Goal: Check status: Check status

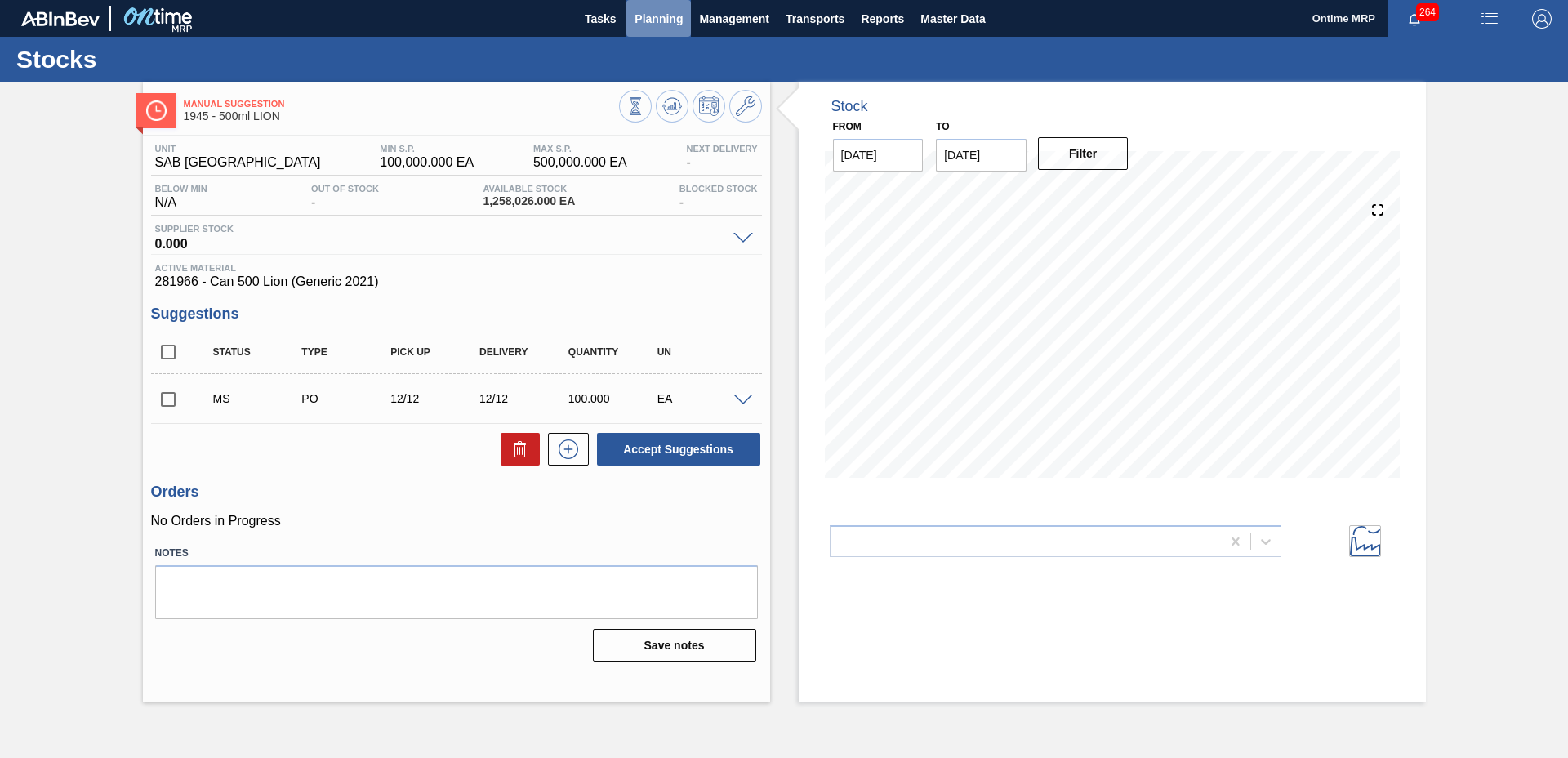
click at [662, 28] on button "Planning" at bounding box center [658, 18] width 65 height 37
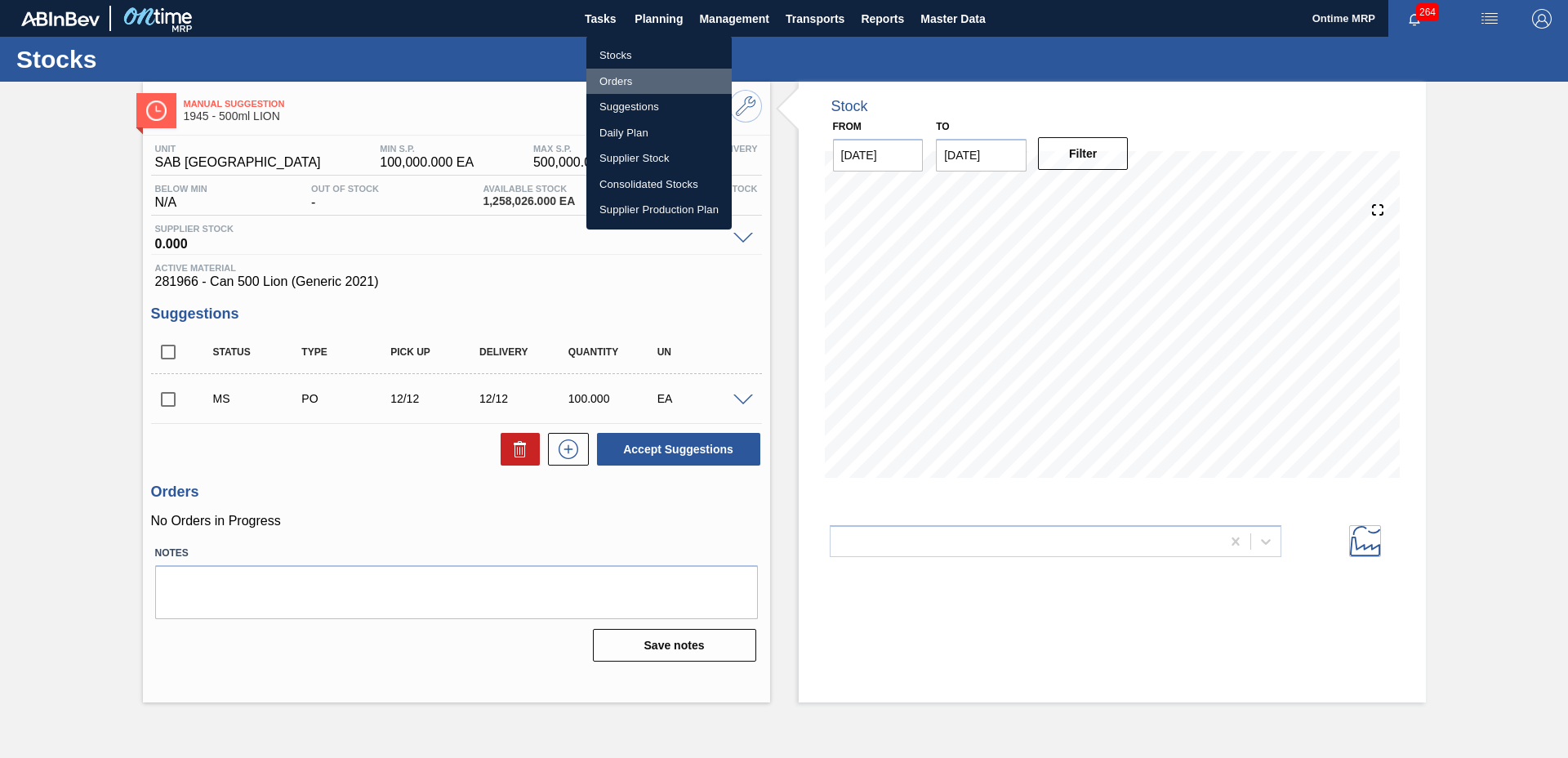
click at [607, 79] on li "Orders" at bounding box center [659, 82] width 146 height 26
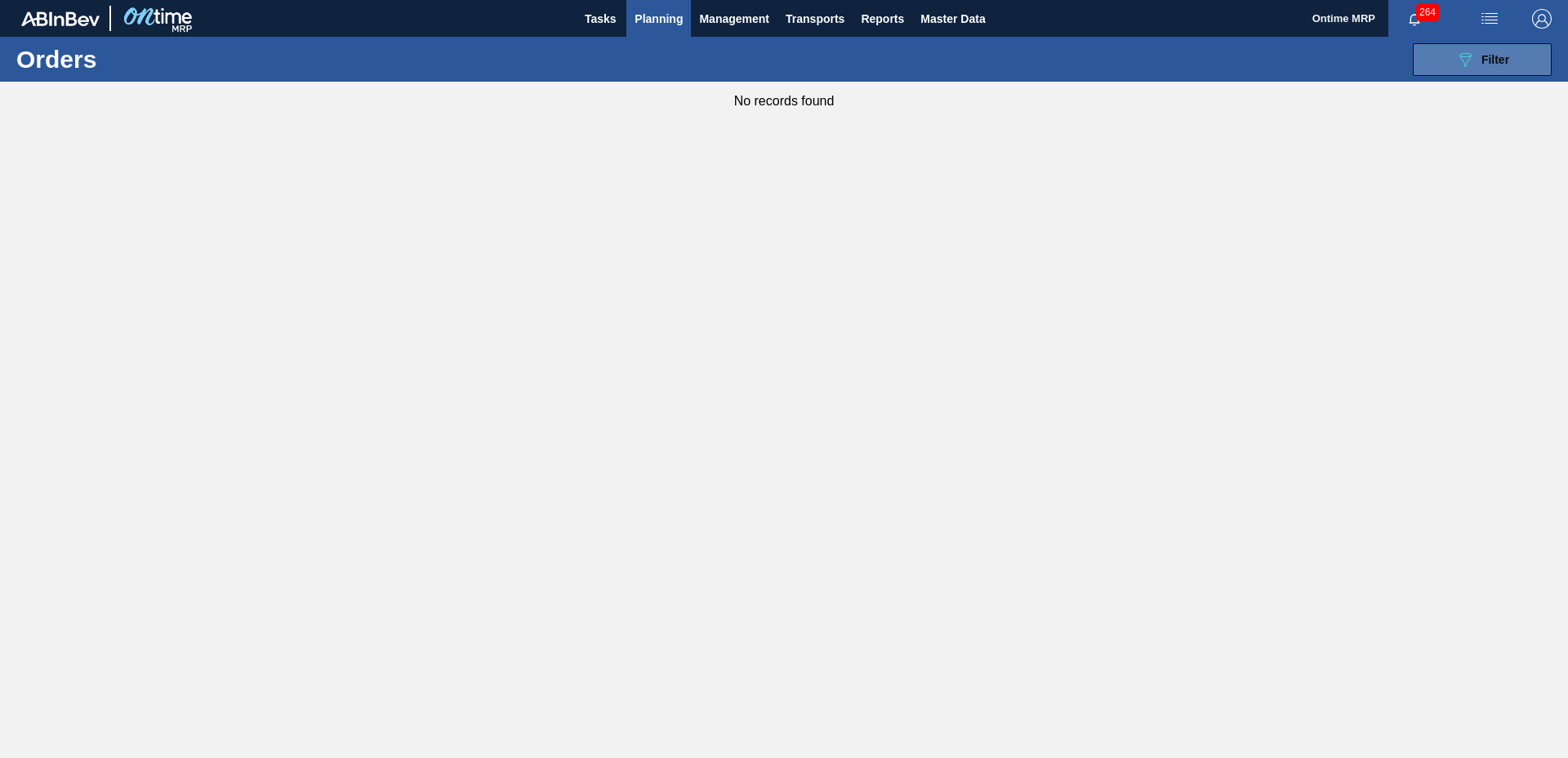
click at [1494, 57] on span "Filter" at bounding box center [1495, 59] width 28 height 13
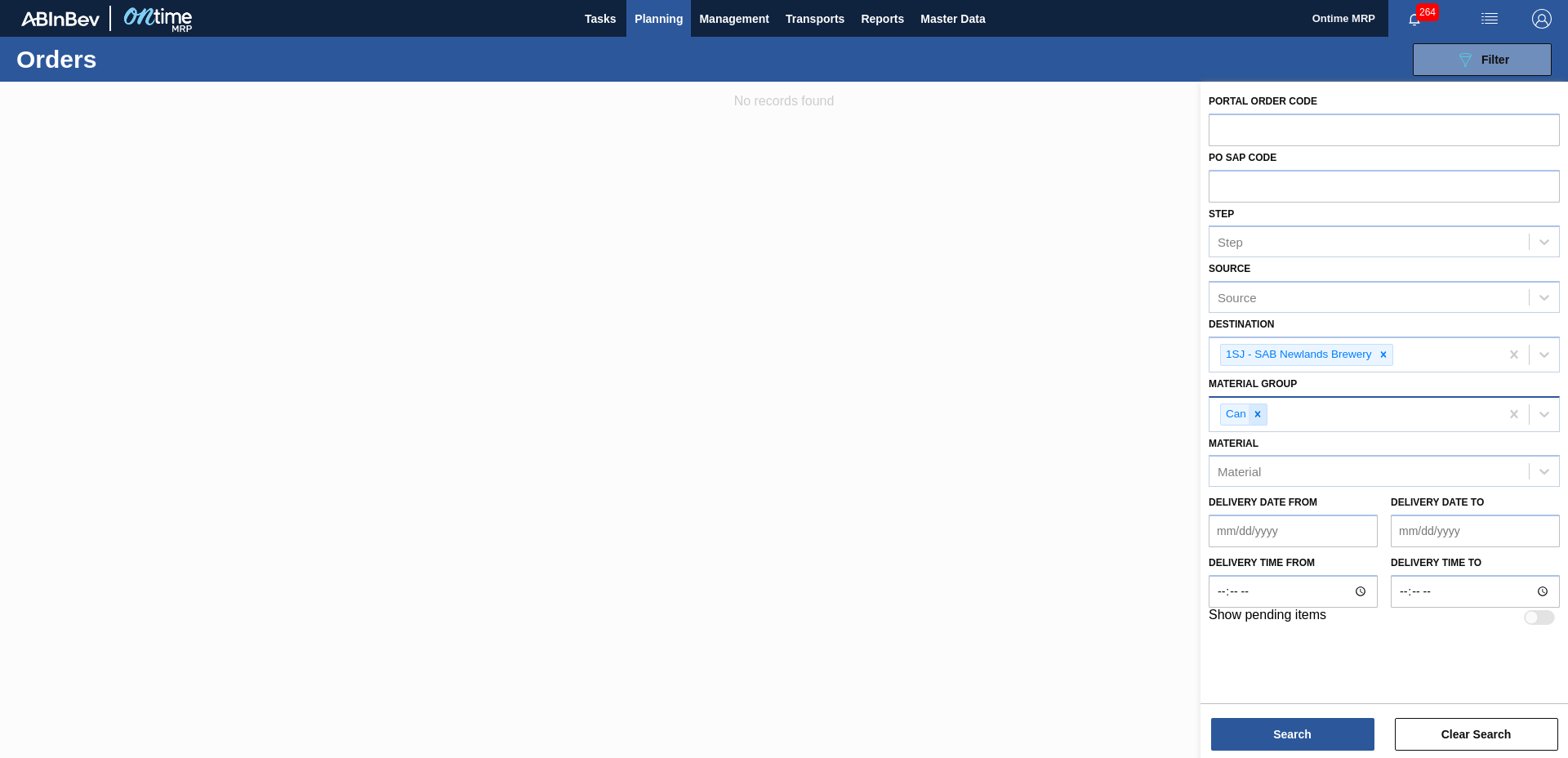
click at [1255, 414] on icon at bounding box center [1257, 414] width 11 height 11
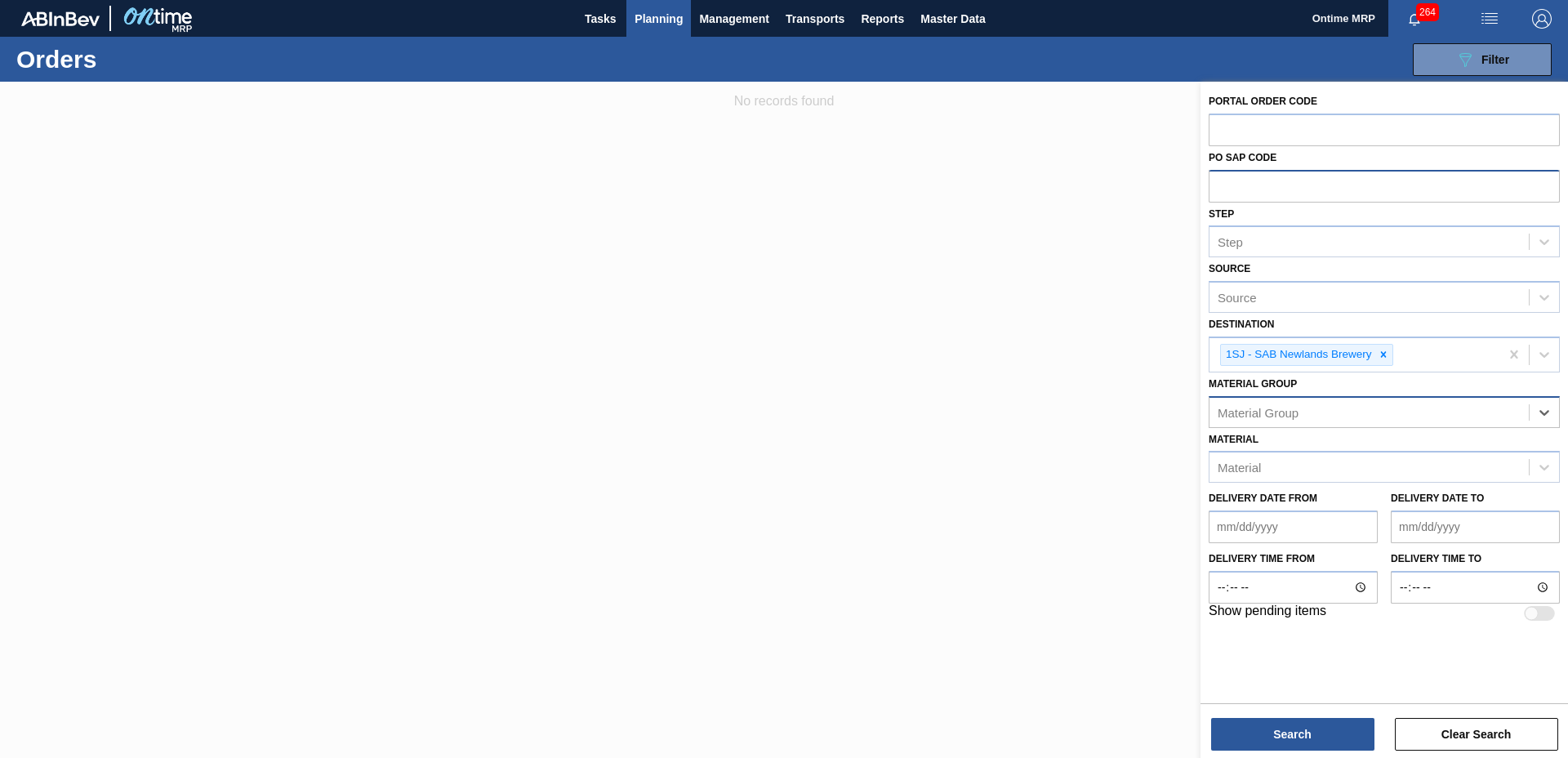
click at [1266, 187] on input "text" at bounding box center [1384, 185] width 351 height 31
click at [1308, 722] on button "Search" at bounding box center [1293, 734] width 163 height 33
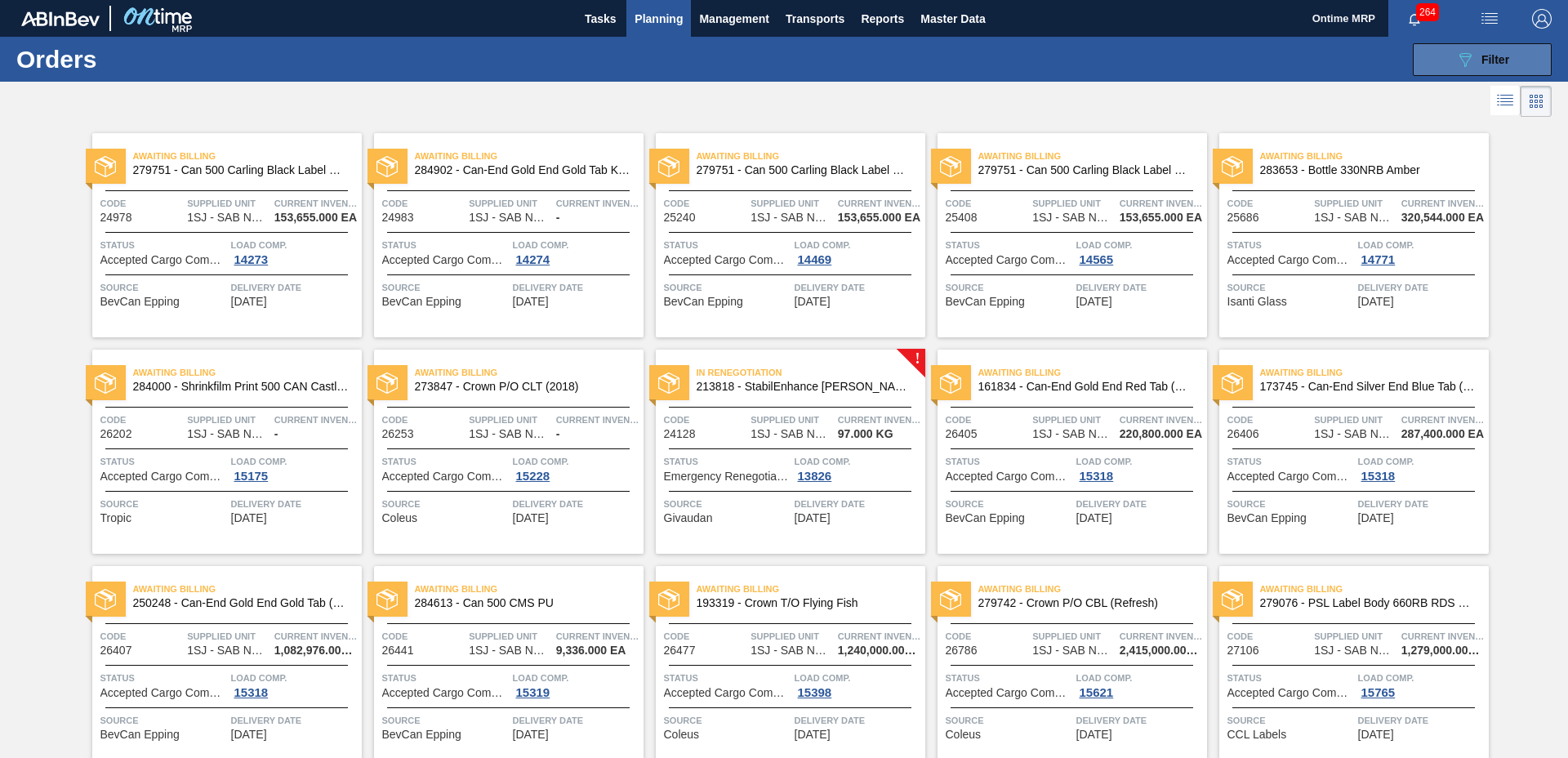
click at [1448, 58] on button "089F7B8B-B2A5-4AFE-B5C0-19BA573D28AC Filter" at bounding box center [1481, 59] width 139 height 33
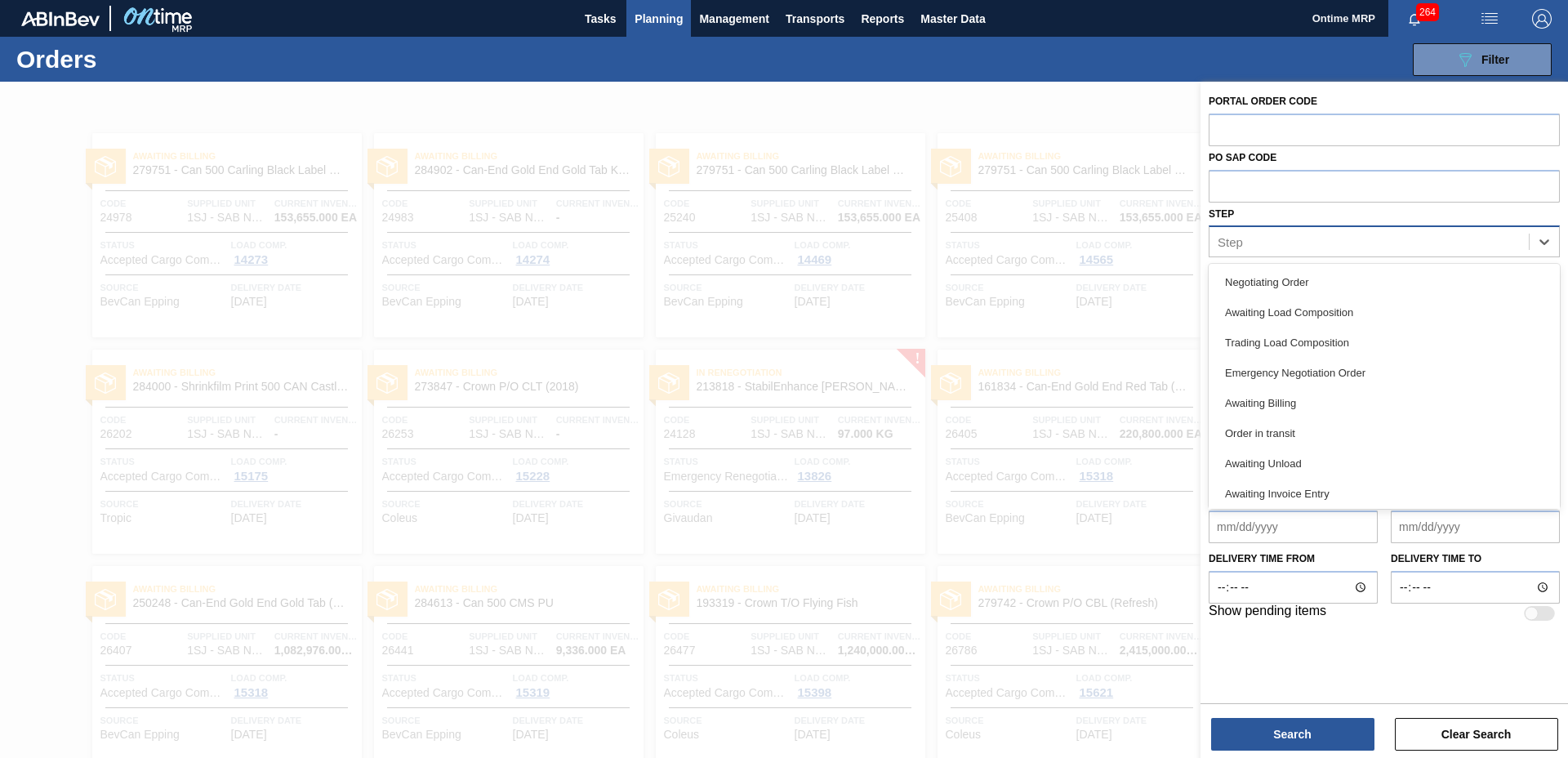
click at [1302, 248] on div "Step" at bounding box center [1369, 242] width 319 height 24
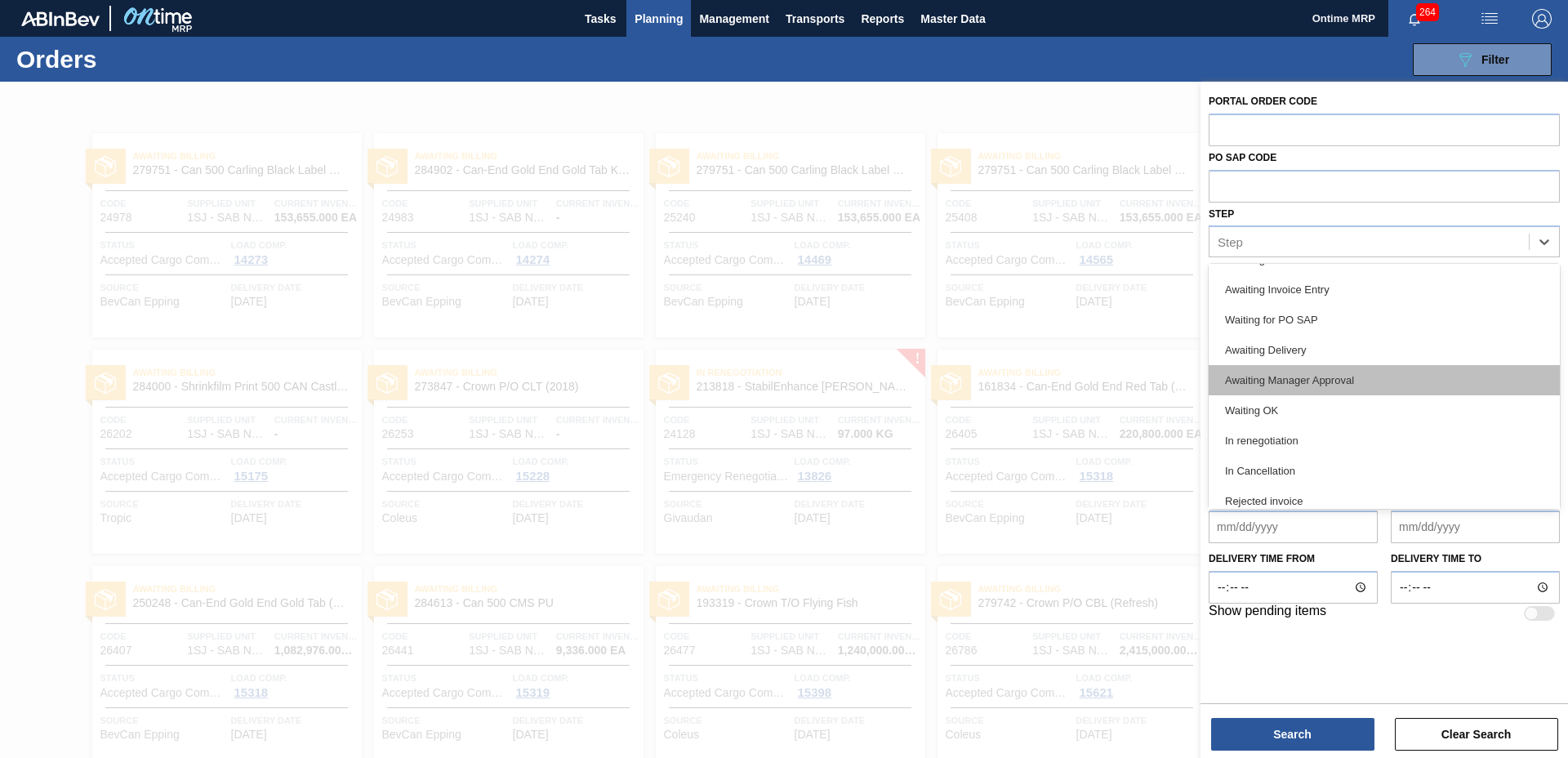
scroll to position [214, 0]
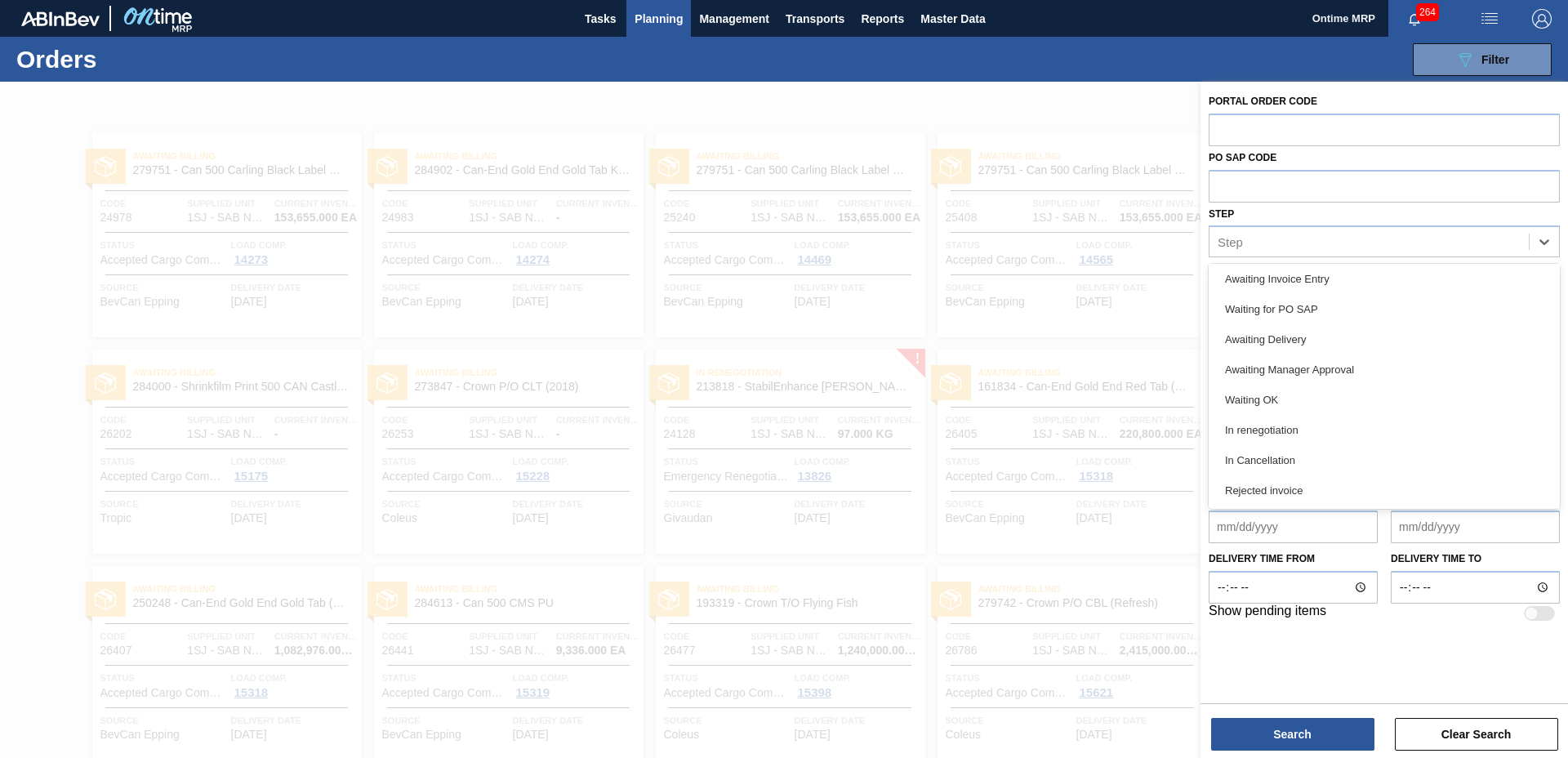
click at [950, 111] on div at bounding box center [784, 461] width 1568 height 758
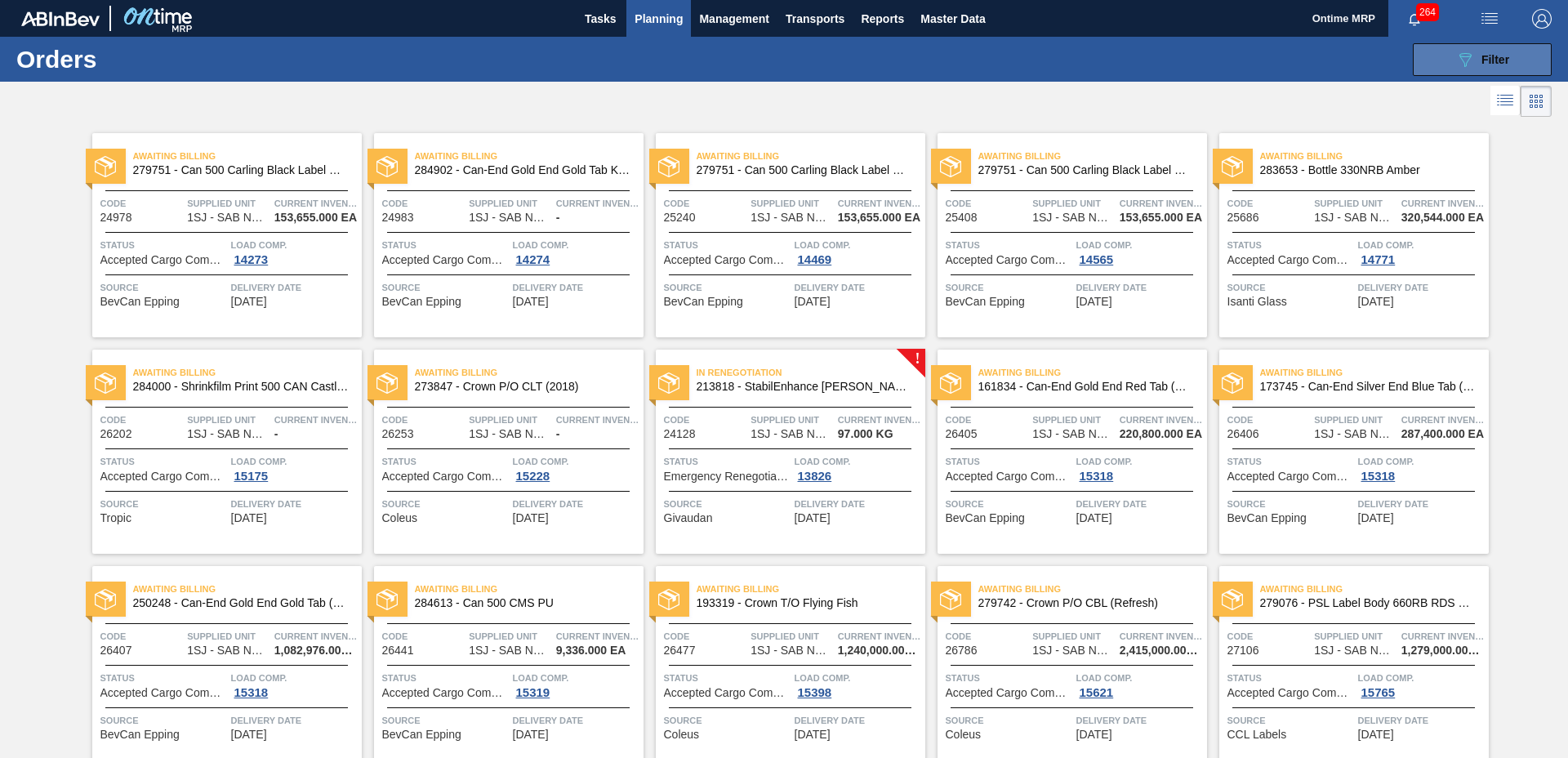
click at [1442, 54] on button "089F7B8B-B2A5-4AFE-B5C0-19BA573D28AC Filter" at bounding box center [1481, 59] width 139 height 33
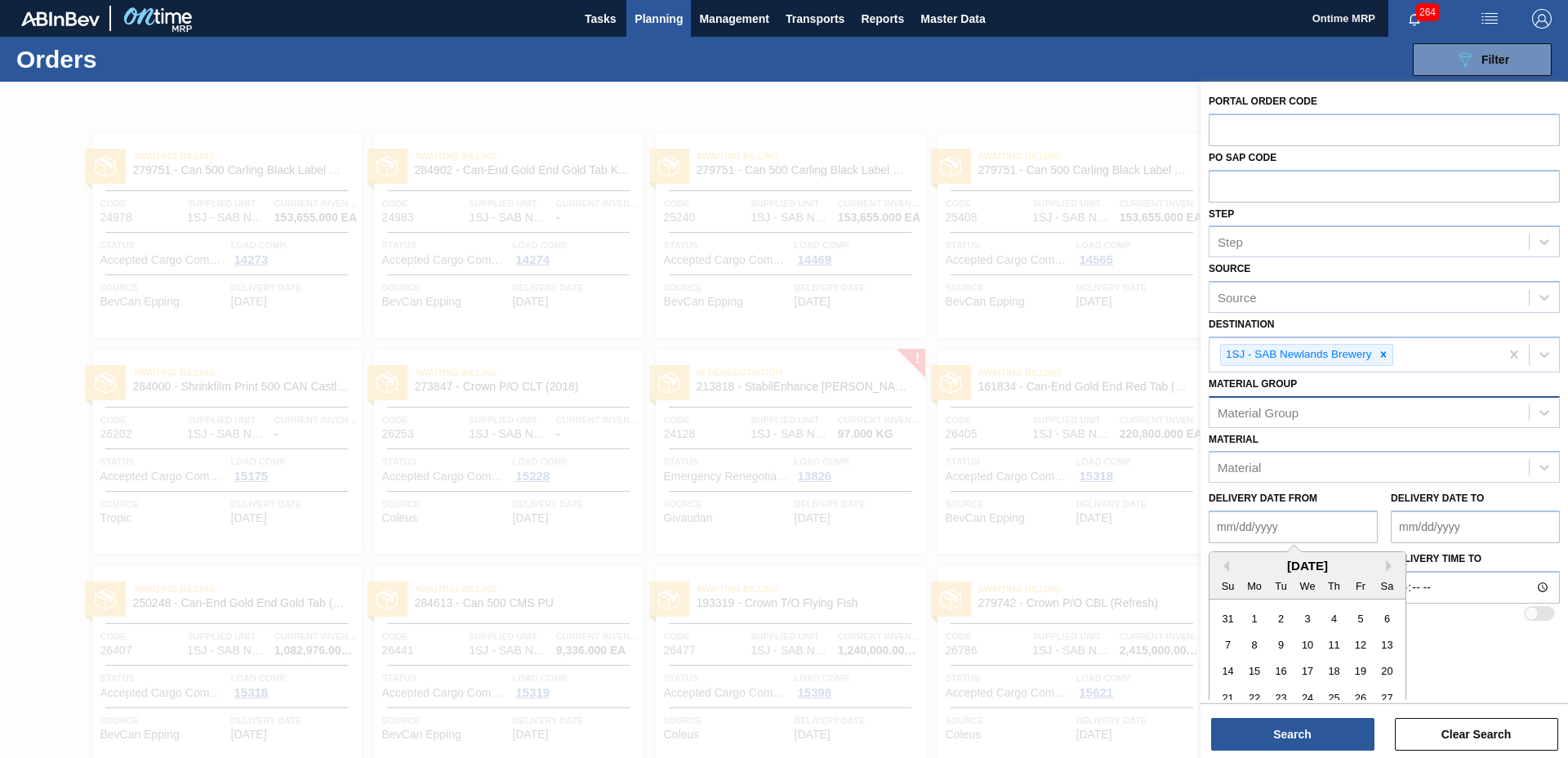
click at [1312, 526] on from "Delivery Date from" at bounding box center [1293, 527] width 169 height 33
drag, startPoint x: 1256, startPoint y: 647, endPoint x: 1259, endPoint y: 659, distance: 12.4
click at [1256, 647] on div "8" at bounding box center [1255, 645] width 22 height 22
type from "09/08/2025"
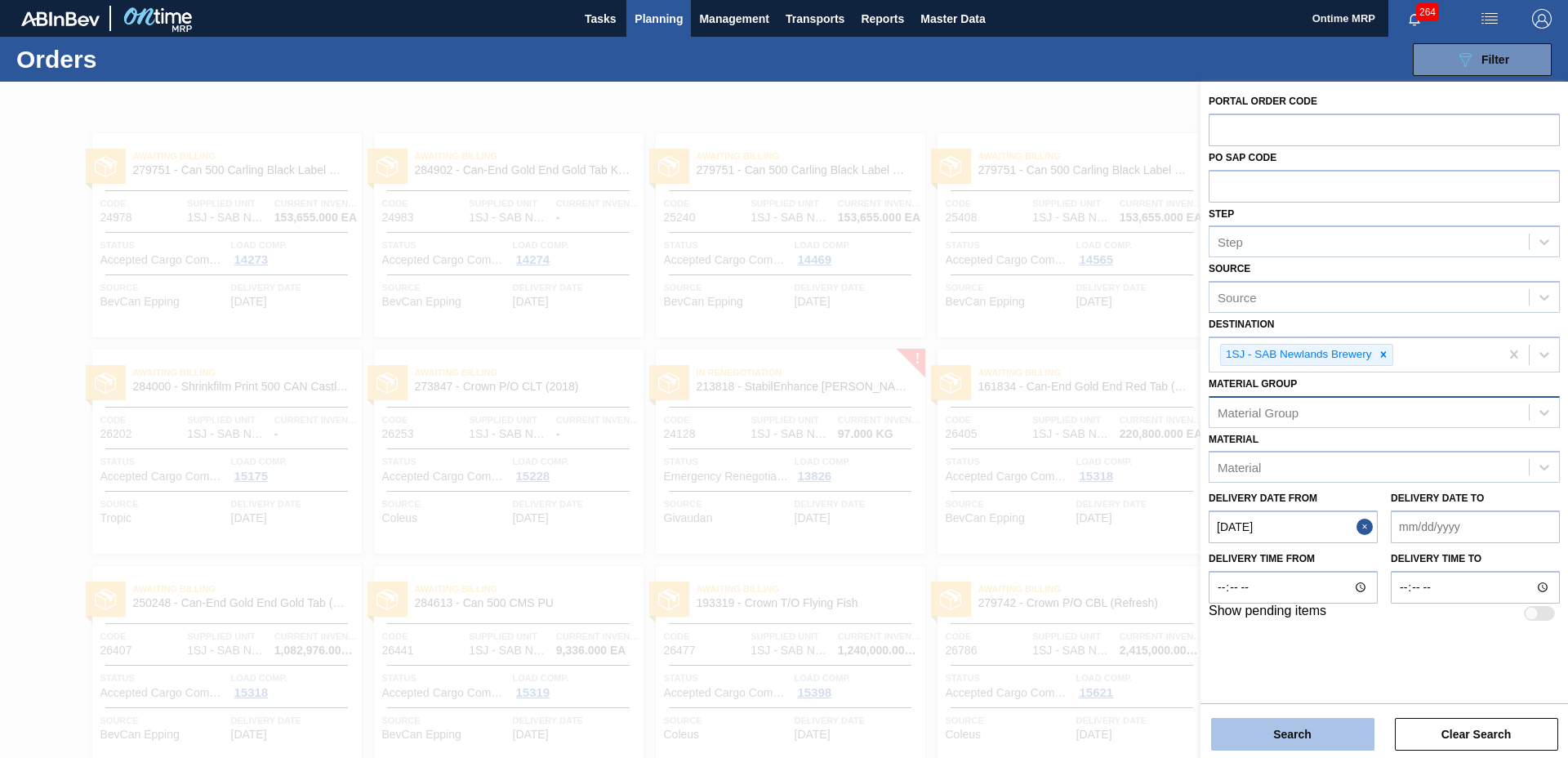
click at [1289, 735] on button "Search" at bounding box center [1293, 734] width 163 height 33
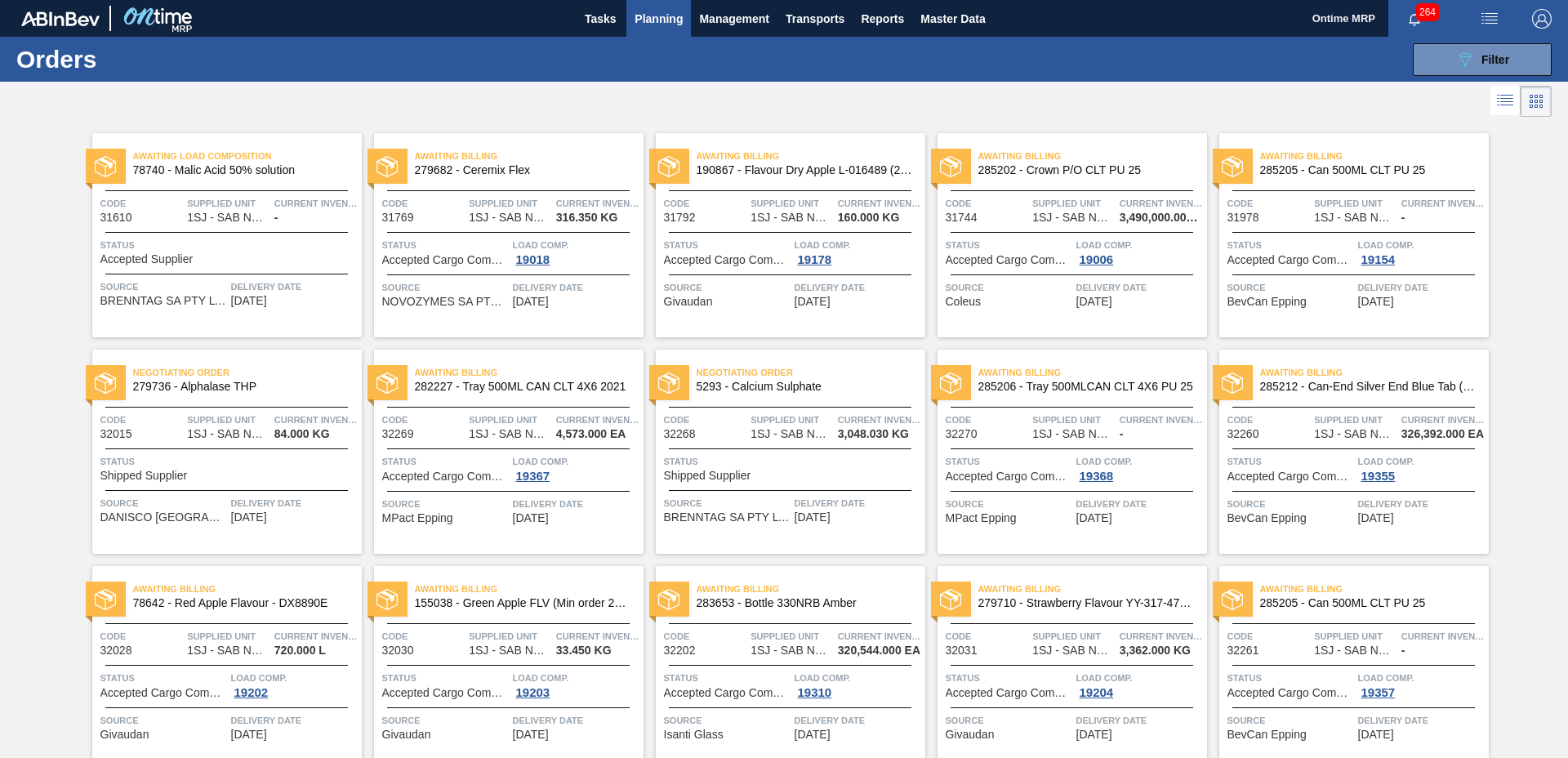
click at [469, 528] on div "Awaiting Billing 282227 - Tray 500ML CAN CLT 4X6 2021 Code 32269 Supplied Unit …" at bounding box center [508, 452] width 269 height 204
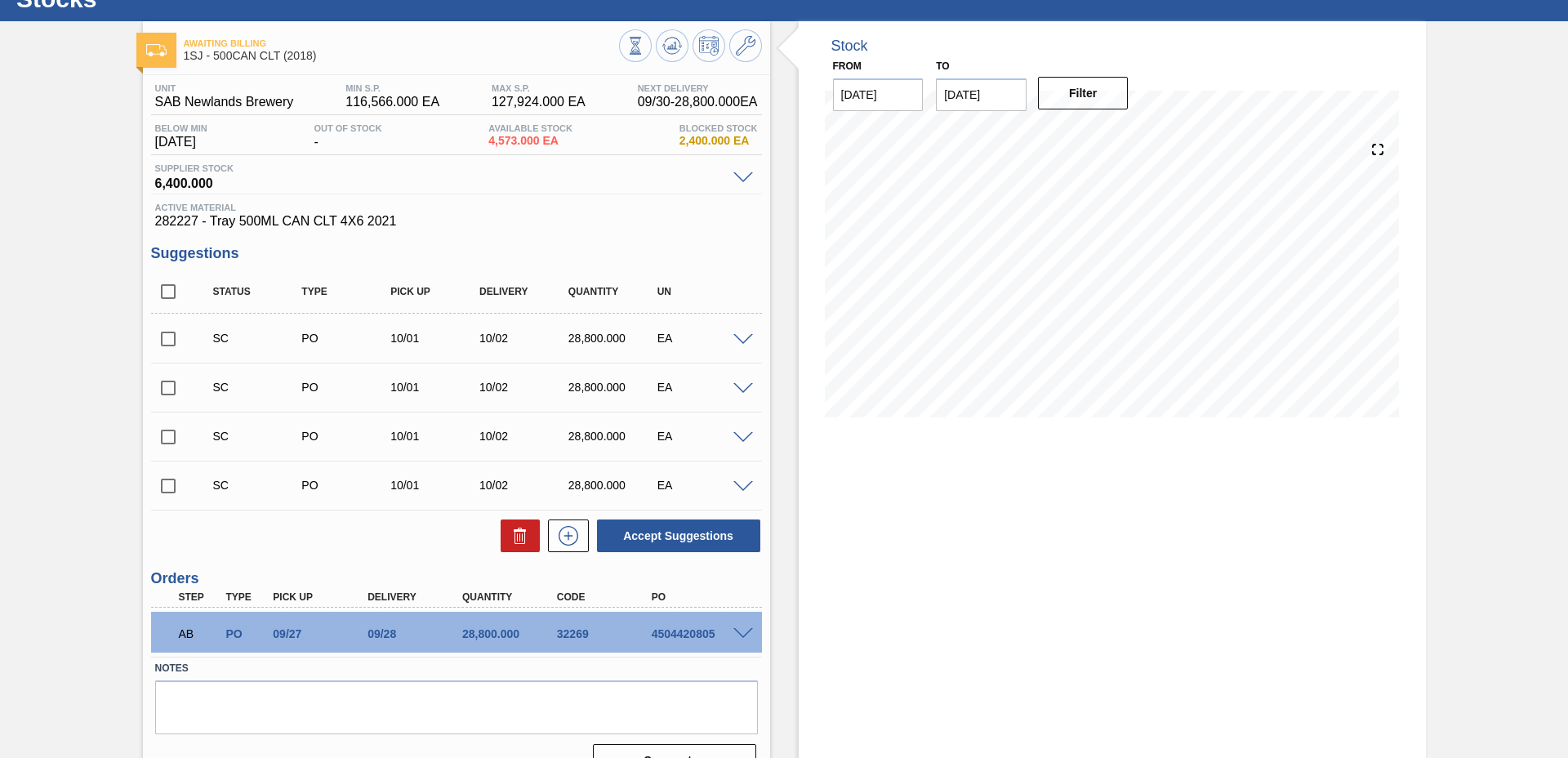
scroll to position [93, 0]
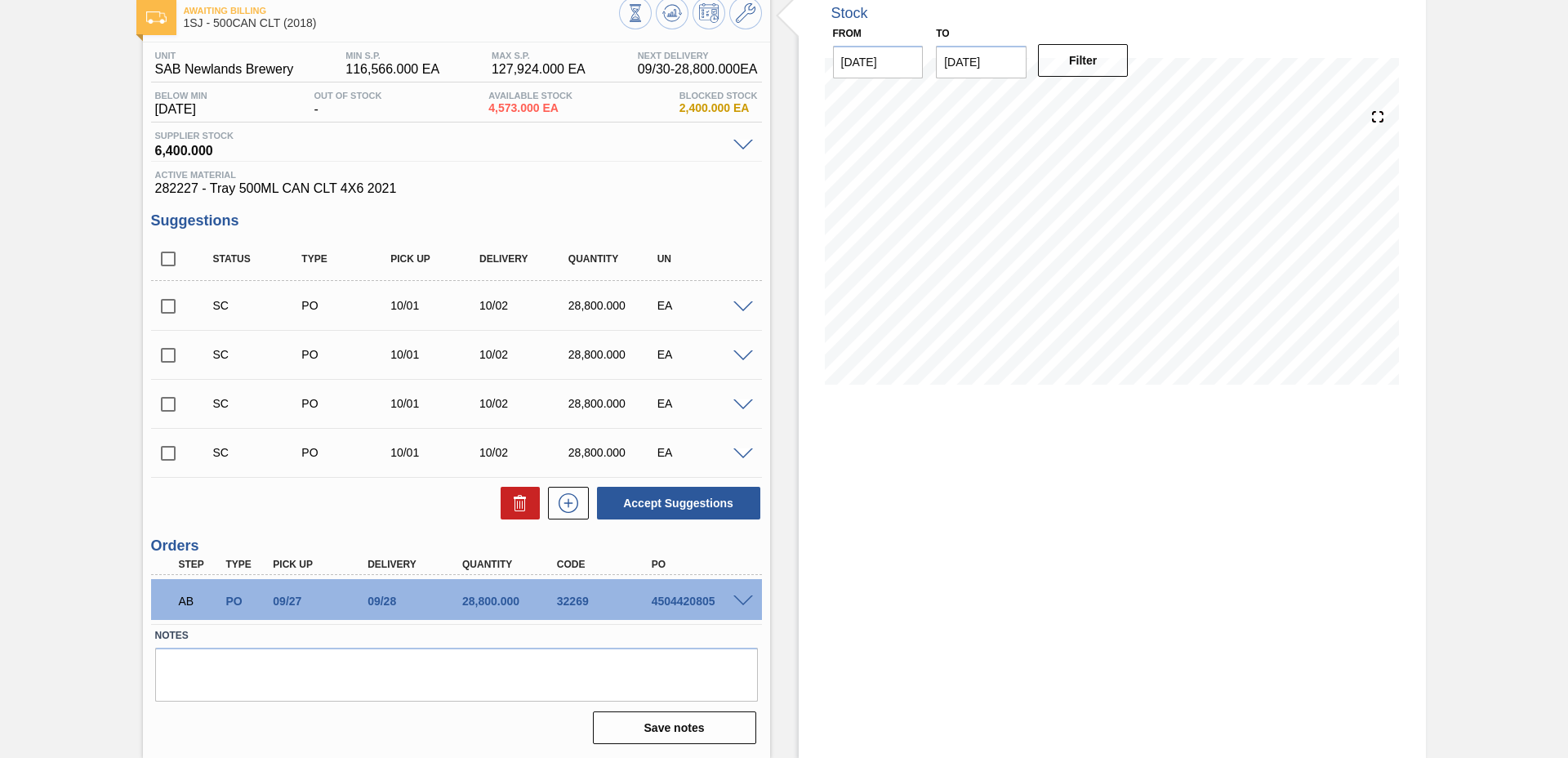
click at [744, 600] on span at bounding box center [744, 601] width 20 height 12
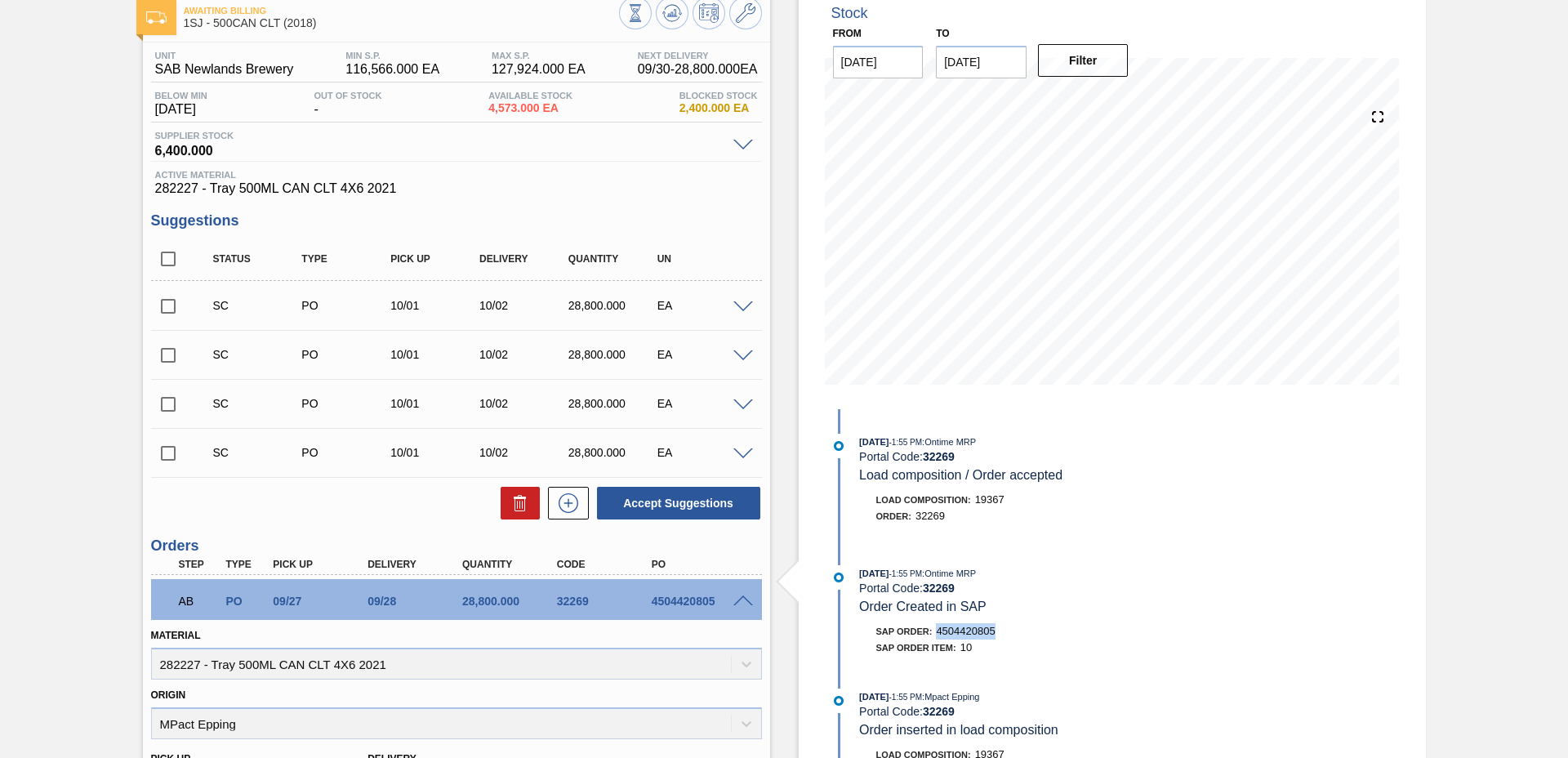
drag, startPoint x: 938, startPoint y: 630, endPoint x: 996, endPoint y: 630, distance: 58.0
click at [995, 630] on span "4504420805" at bounding box center [965, 631] width 59 height 12
copy span "4504420805"
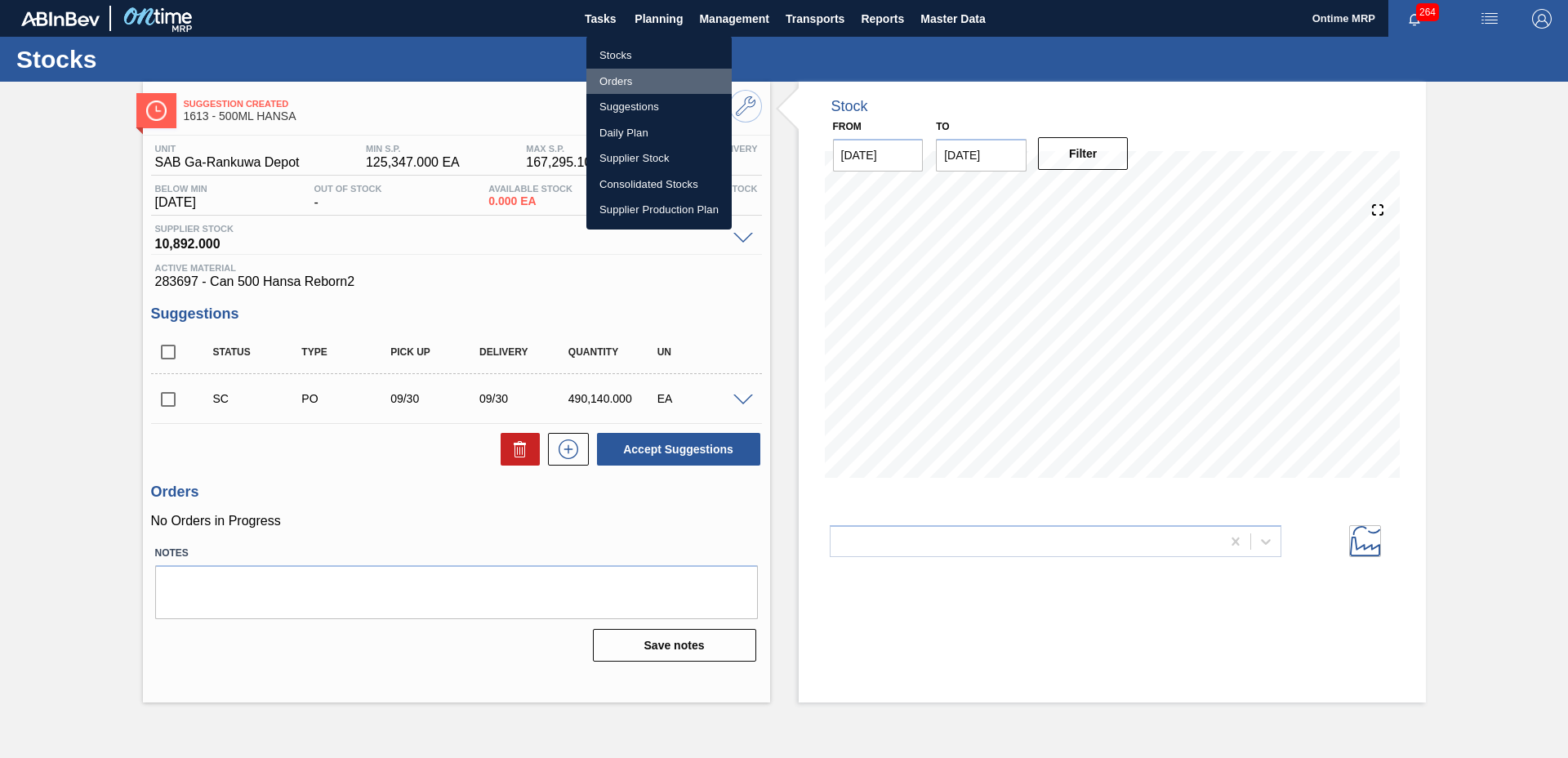
click at [642, 82] on li "Orders" at bounding box center [659, 82] width 146 height 26
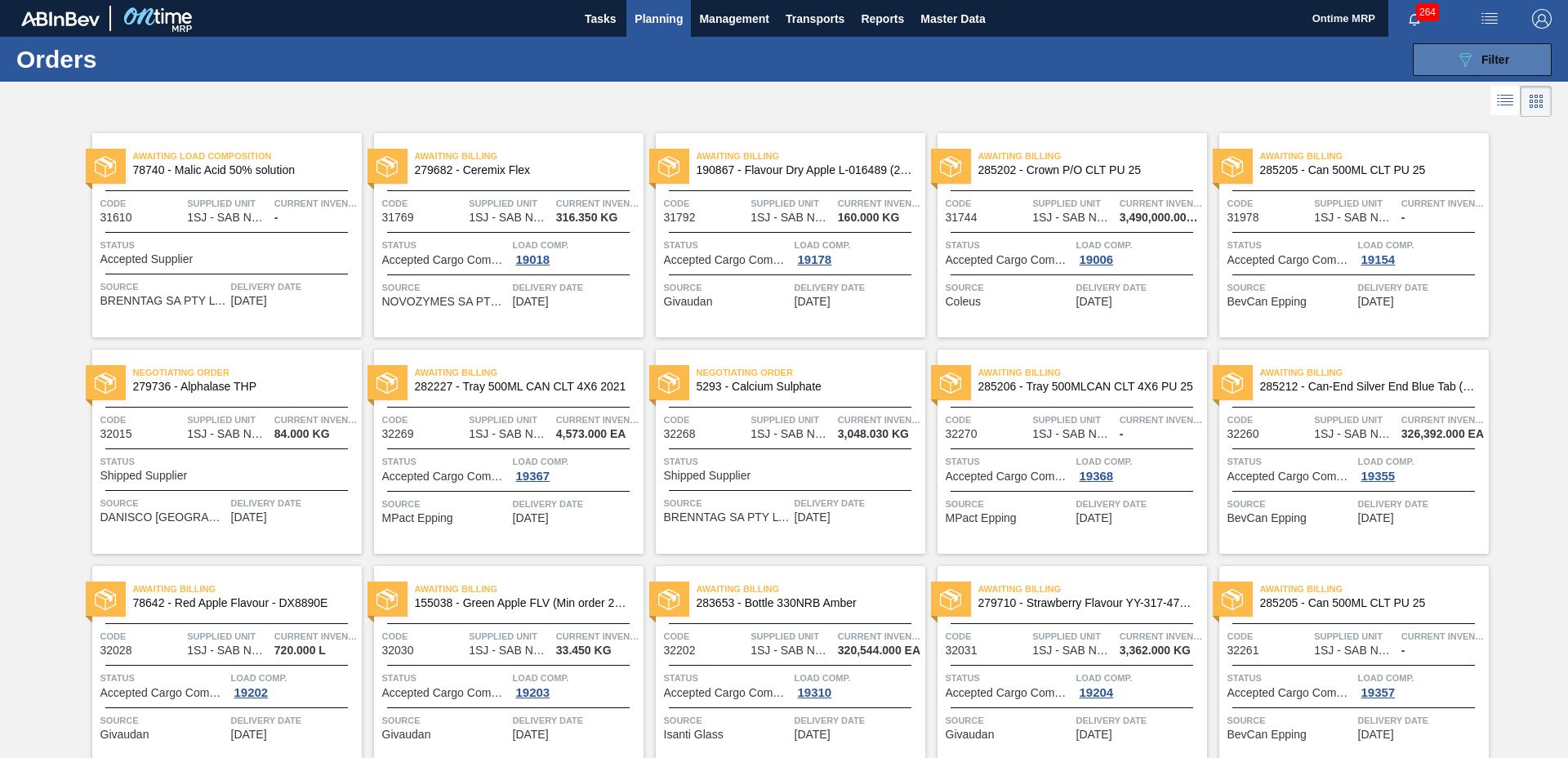
click at [1461, 60] on icon "089F7B8B-B2A5-4AFE-B5C0-19BA573D28AC" at bounding box center [1465, 60] width 20 height 20
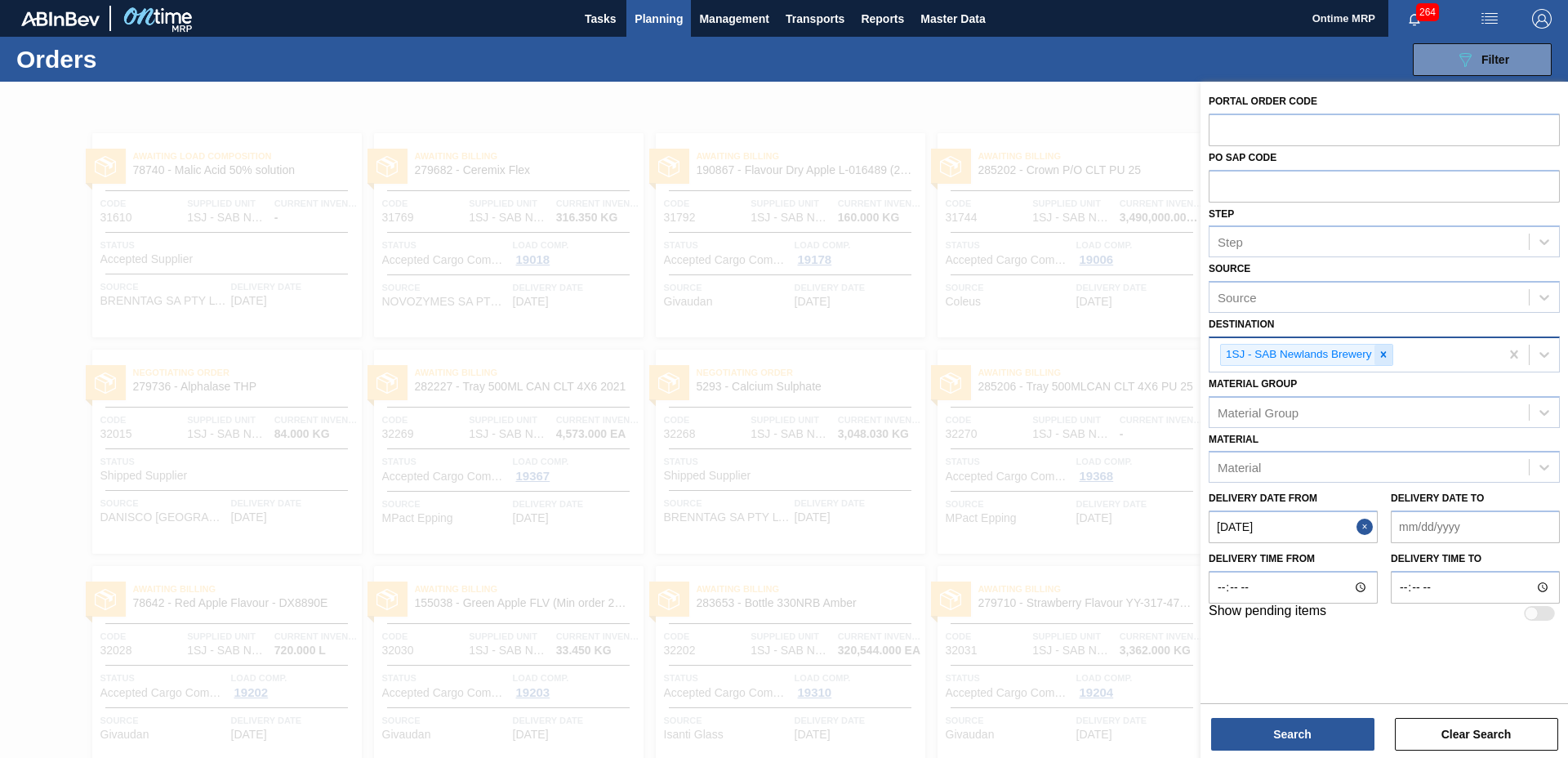
click at [1383, 355] on icon at bounding box center [1383, 355] width 6 height 6
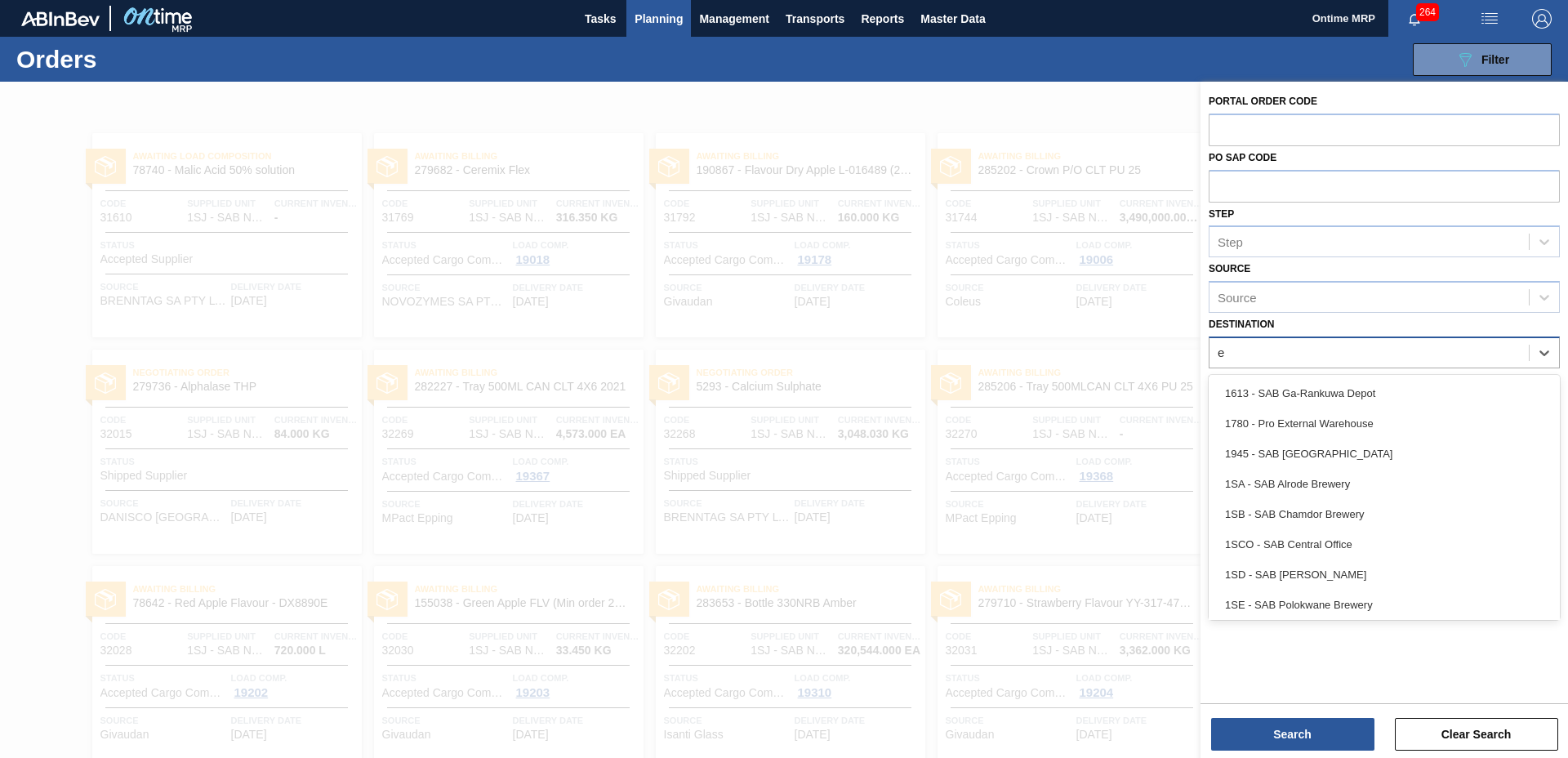
type input "ep"
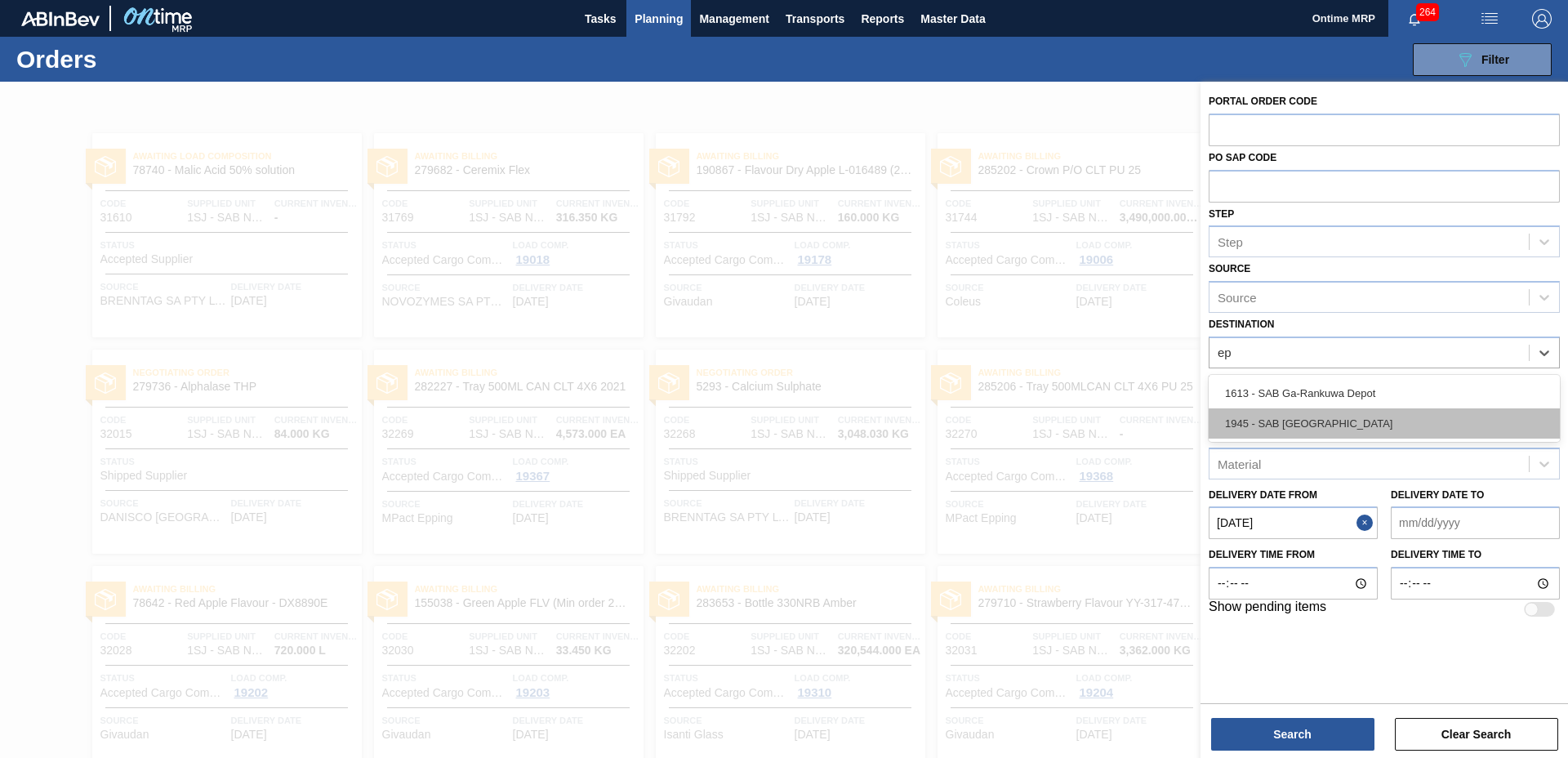
click at [1330, 417] on div "1945 - SAB Epping Depot" at bounding box center [1384, 424] width 351 height 30
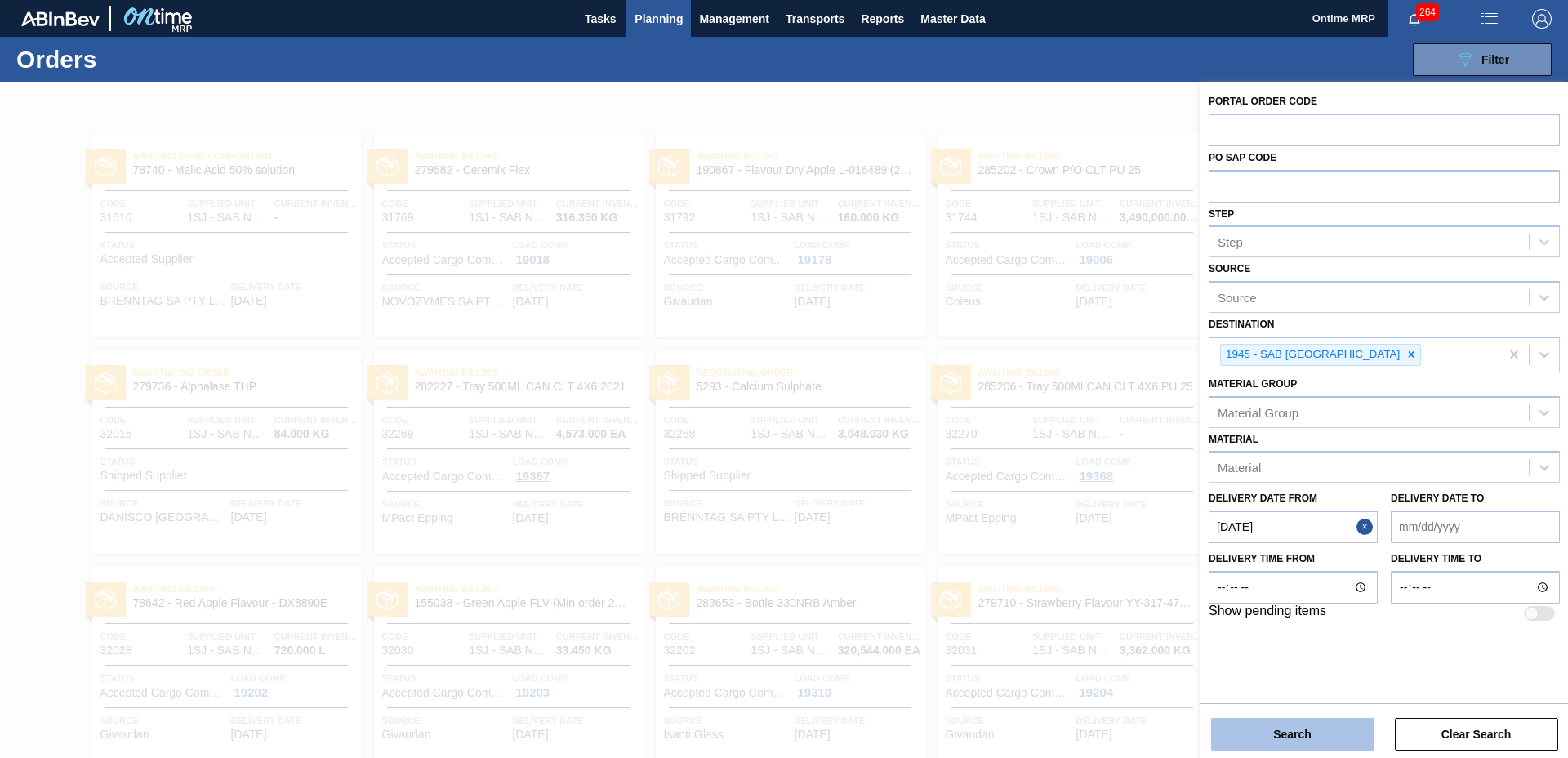
click at [1317, 722] on button "Search" at bounding box center [1293, 734] width 163 height 33
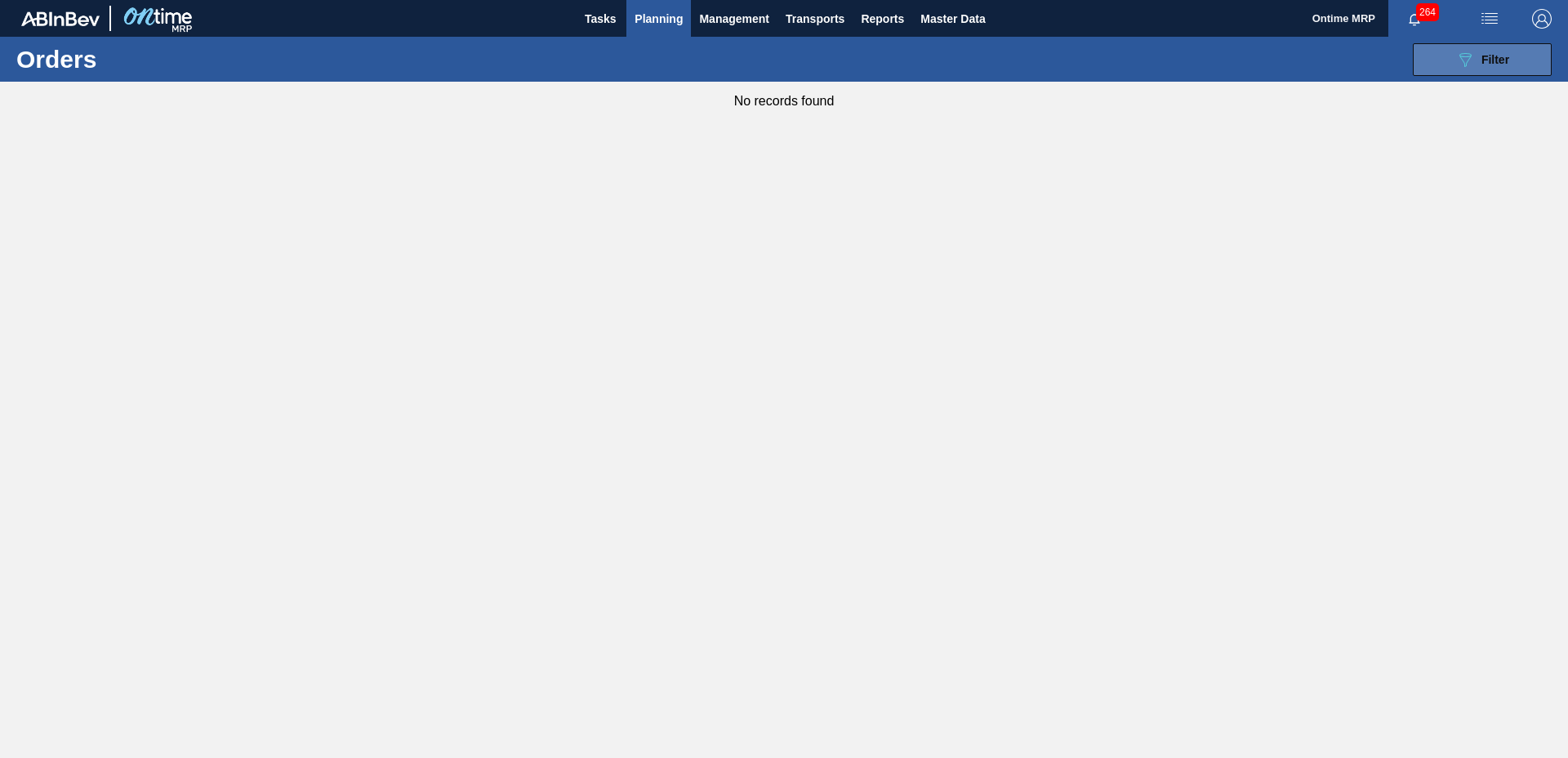
click at [1472, 53] on icon "089F7B8B-B2A5-4AFE-B5C0-19BA573D28AC" at bounding box center [1465, 60] width 20 height 20
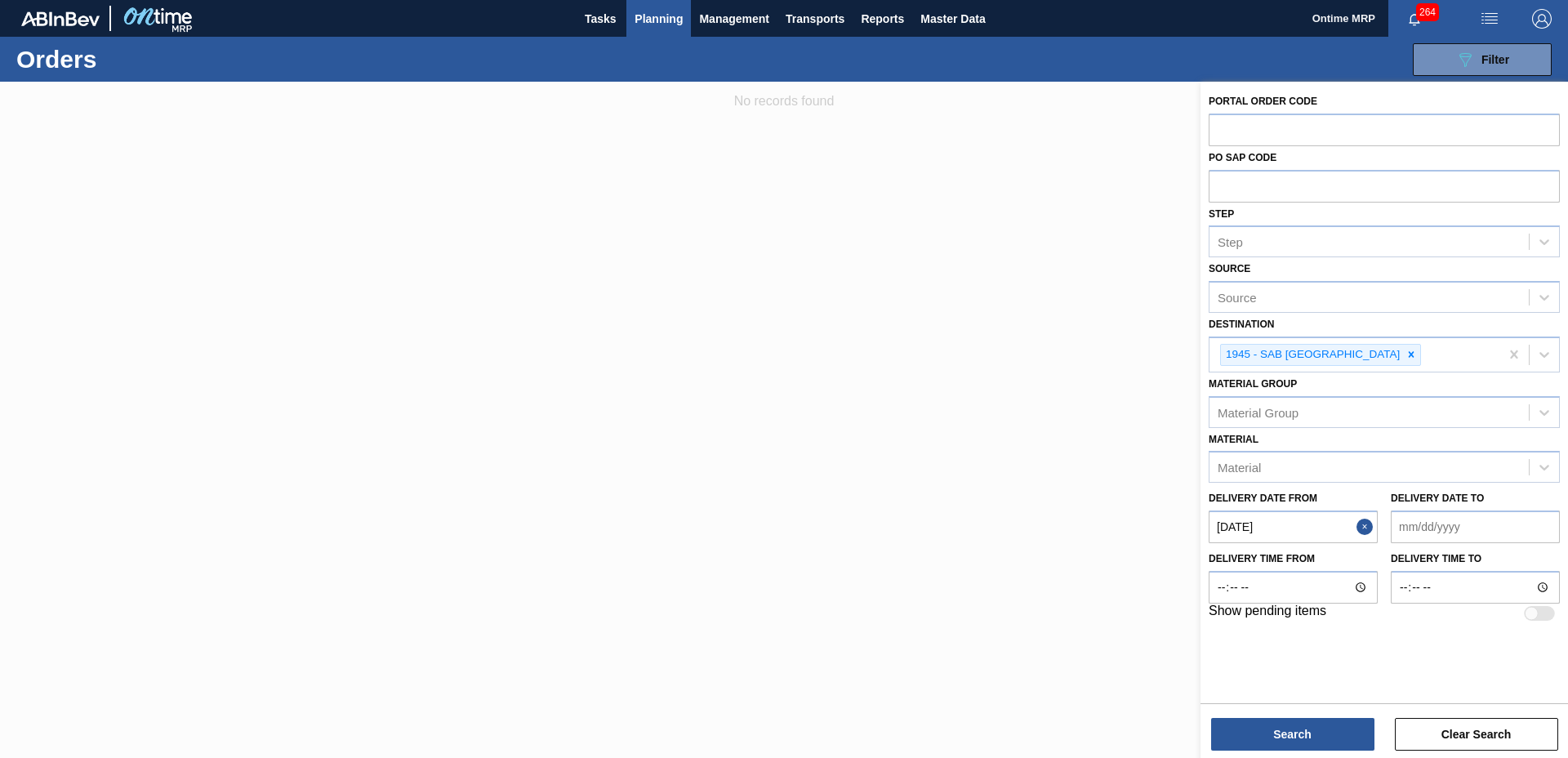
click at [1367, 525] on button "Close" at bounding box center [1367, 527] width 21 height 33
click at [1327, 721] on button "Search" at bounding box center [1293, 734] width 163 height 33
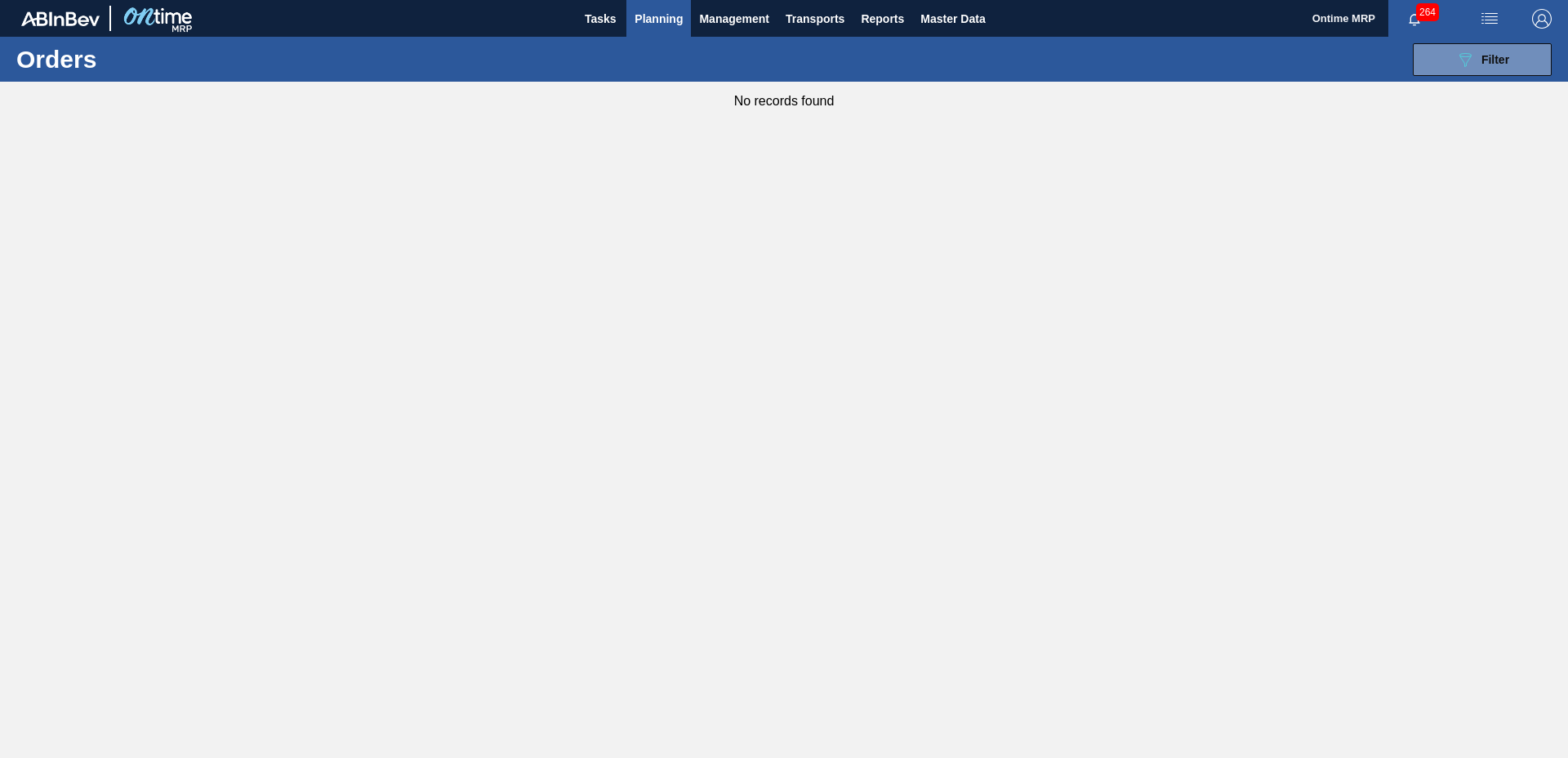
click at [653, 14] on span "Planning" at bounding box center [659, 19] width 48 height 20
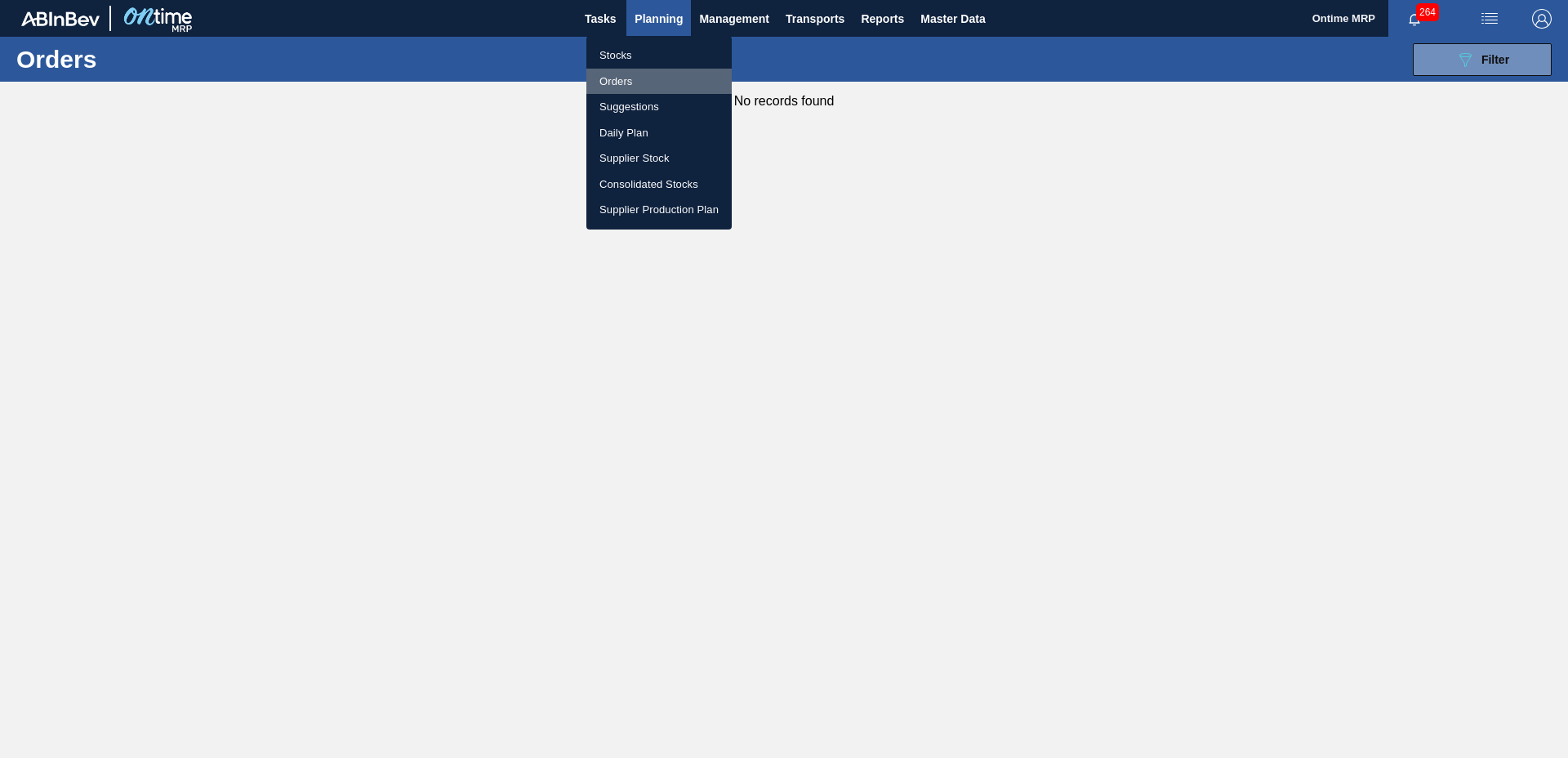
click at [630, 74] on li "Orders" at bounding box center [659, 82] width 146 height 26
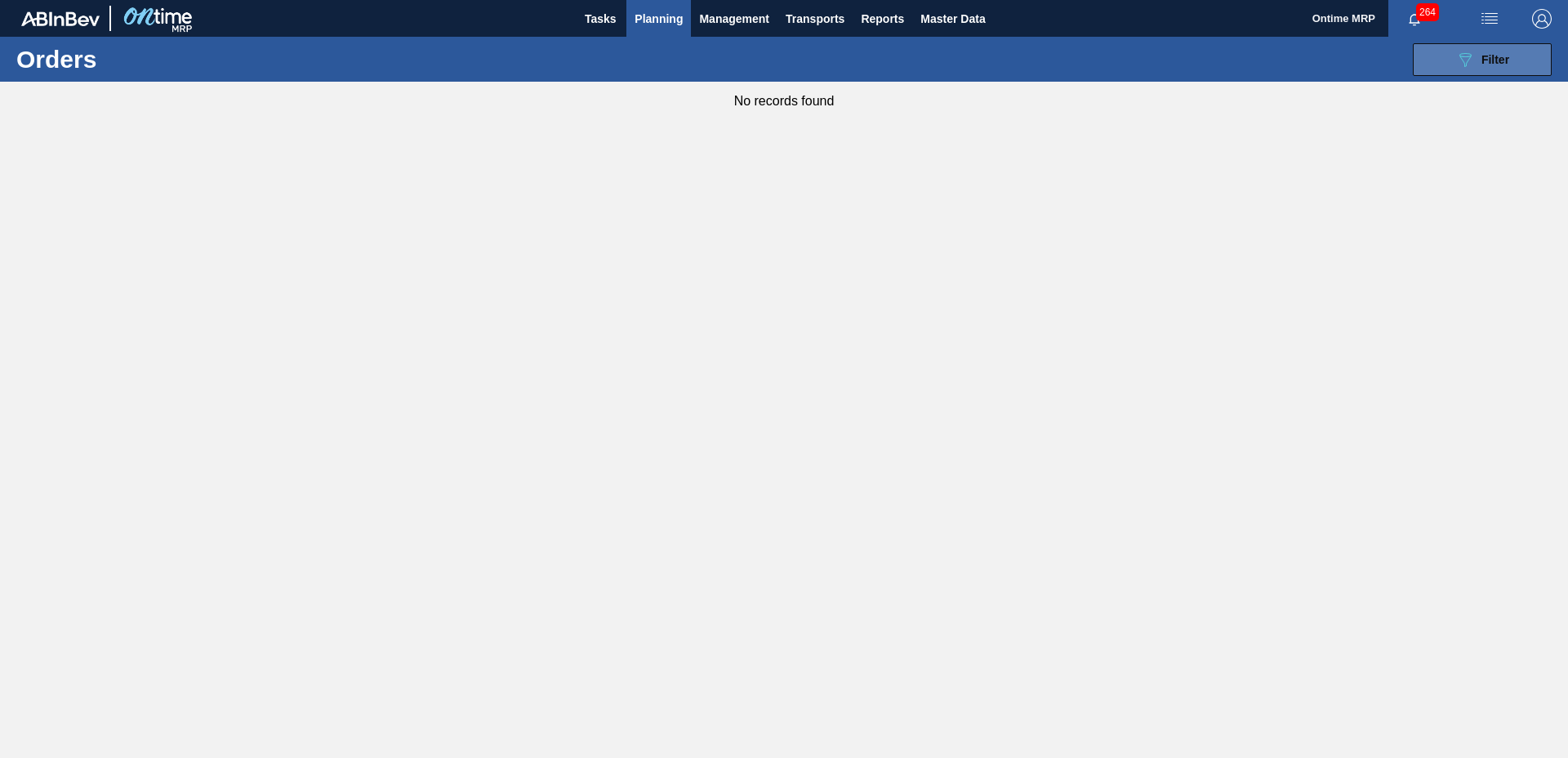
click at [1505, 57] on span "Filter" at bounding box center [1495, 59] width 28 height 13
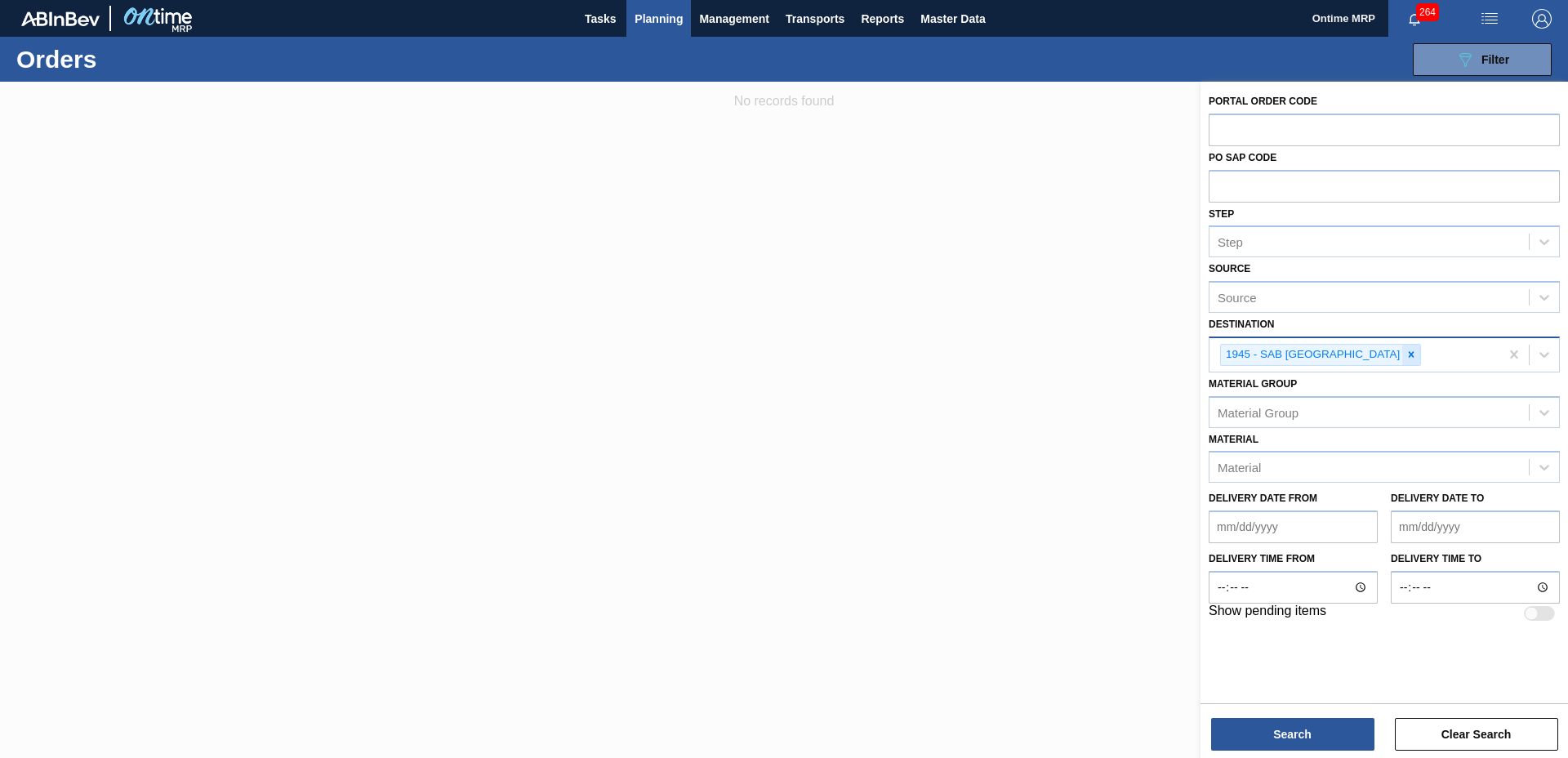
click at [1409, 357] on icon at bounding box center [1411, 355] width 6 height 6
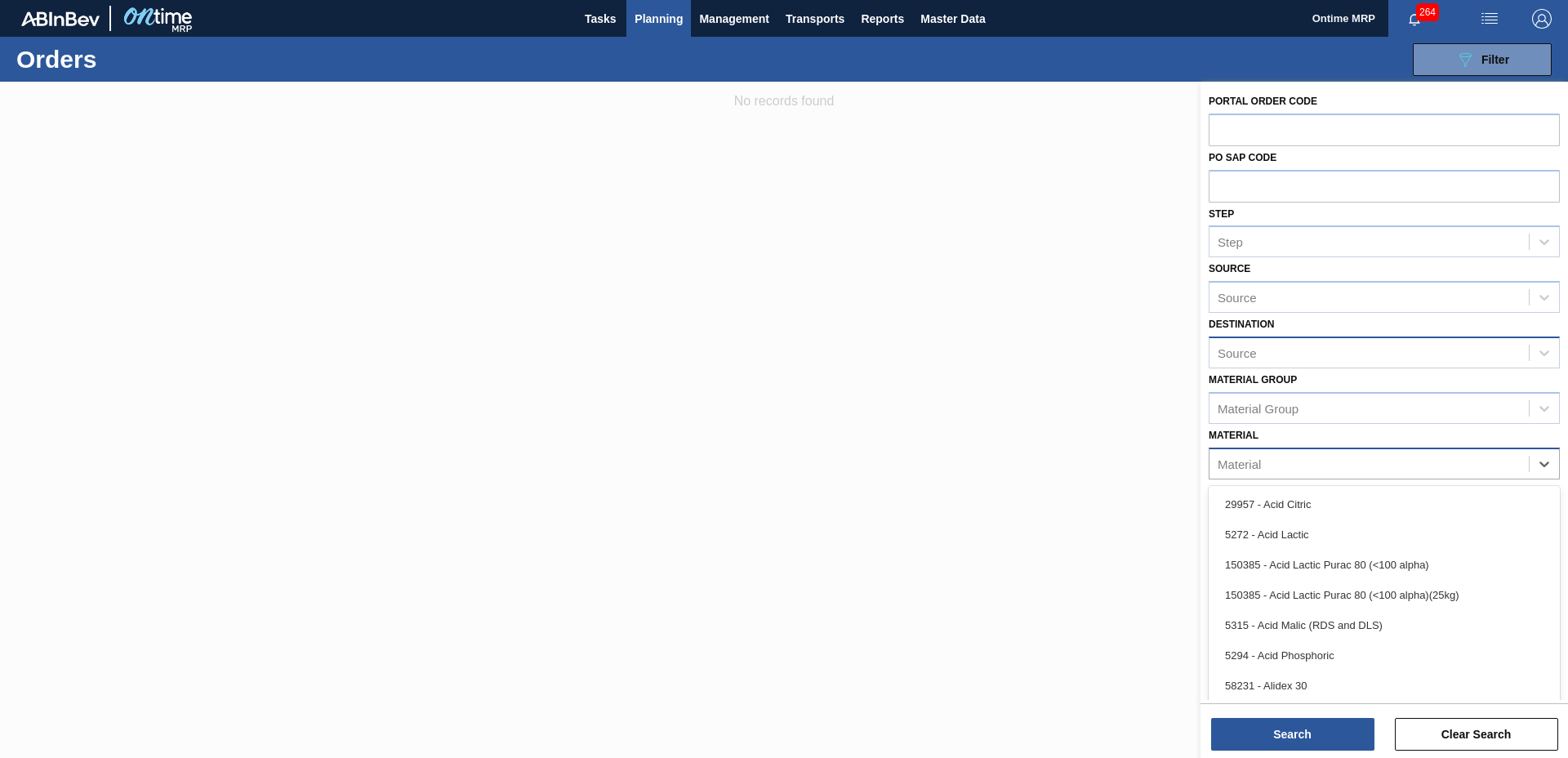
click at [1284, 461] on div "Material" at bounding box center [1369, 464] width 319 height 24
type input "dext"
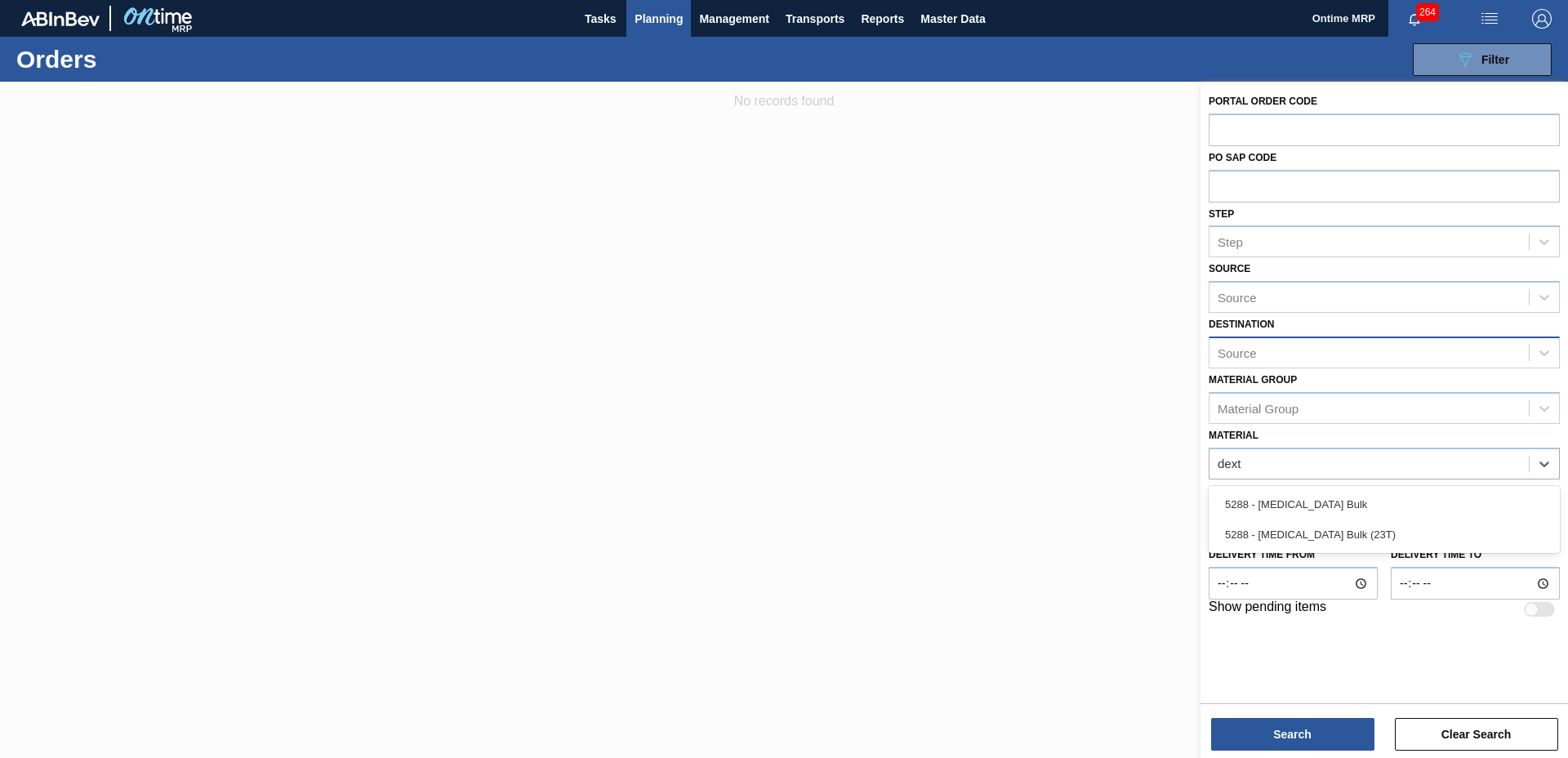
drag, startPoint x: 1303, startPoint y: 497, endPoint x: 1352, endPoint y: 628, distance: 139.9
click at [1303, 498] on div "5288 - Dextrose Bulk" at bounding box center [1384, 505] width 351 height 30
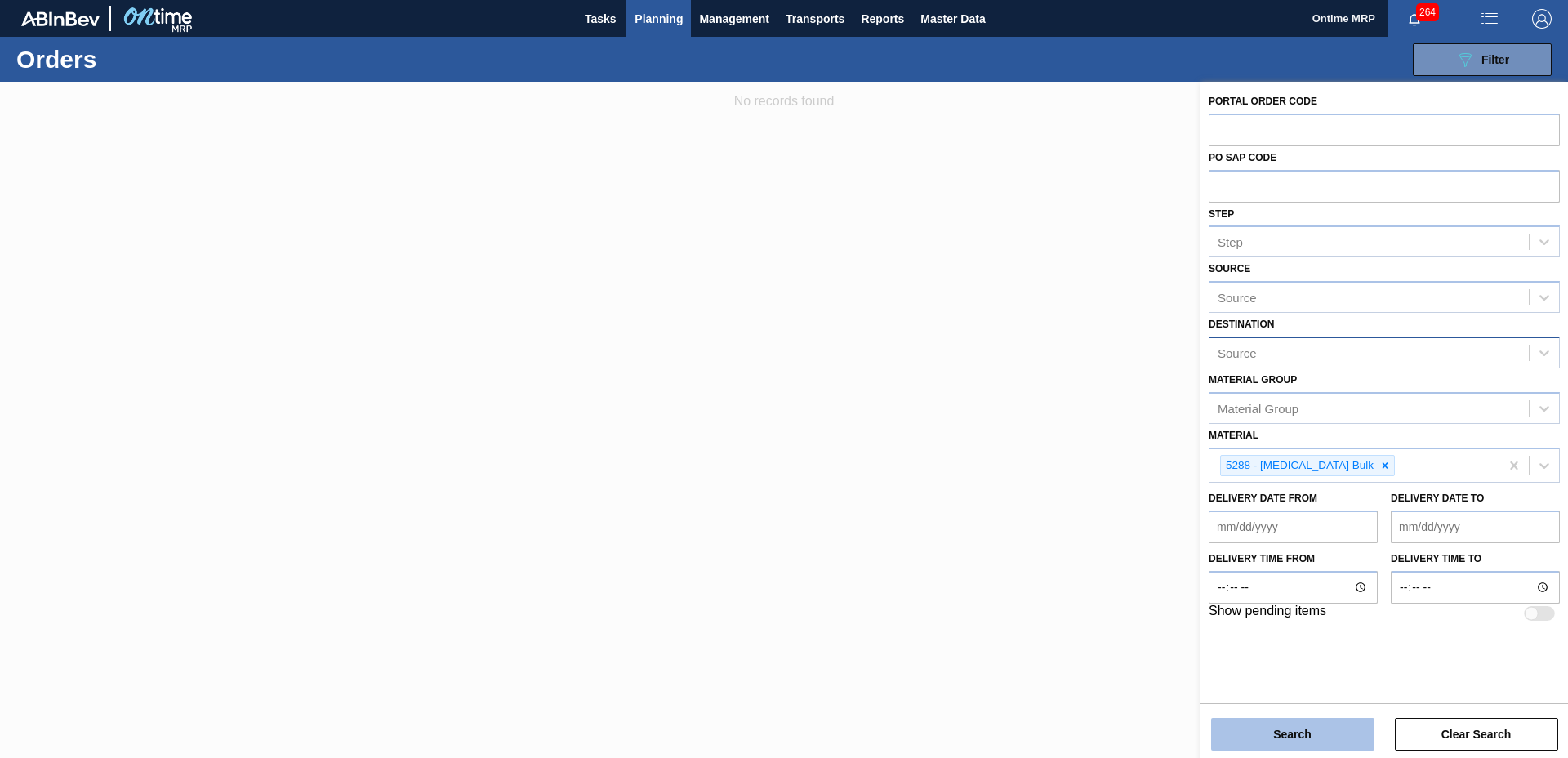
click at [1342, 732] on button "Search" at bounding box center [1293, 734] width 163 height 33
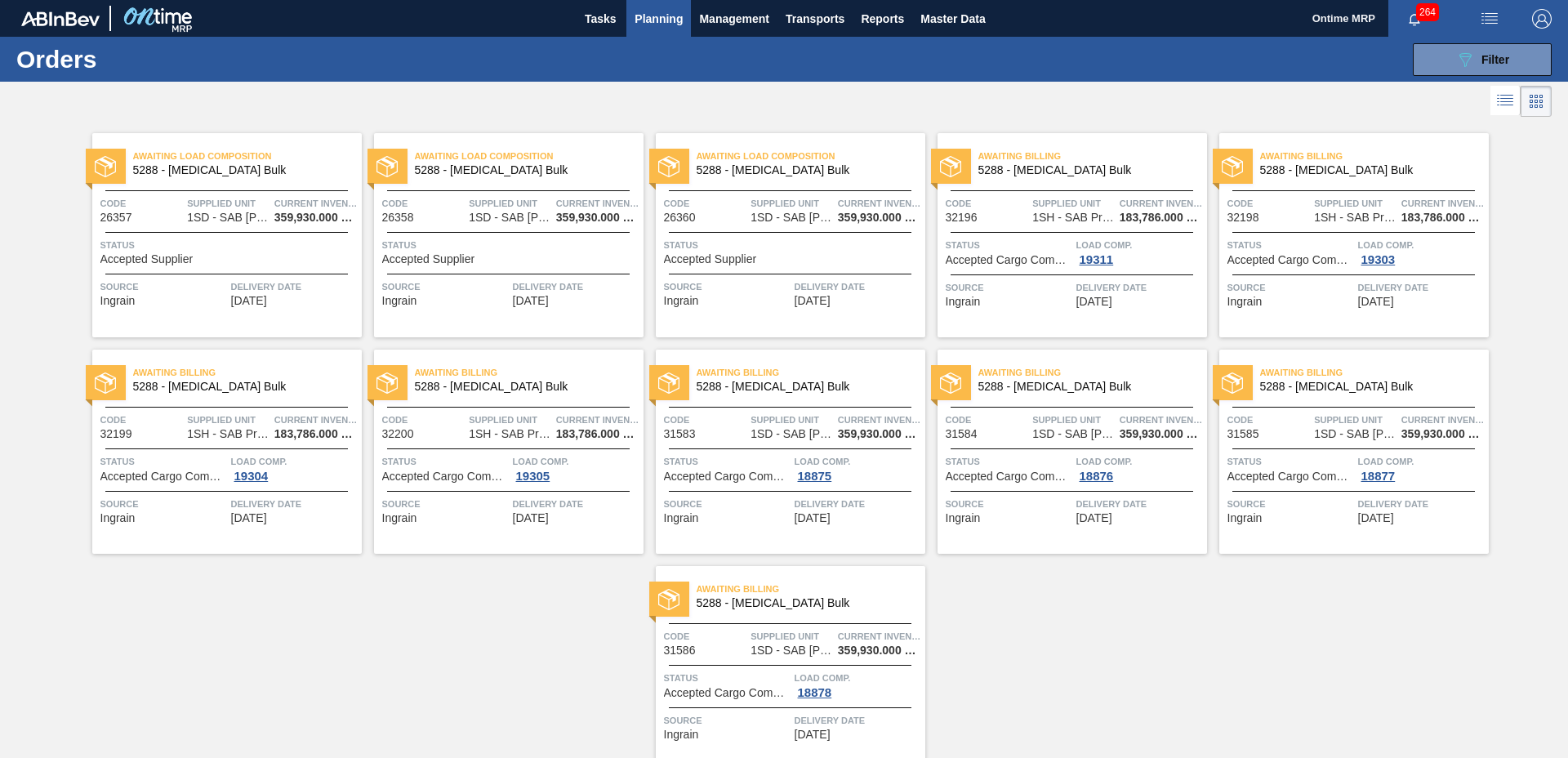
drag, startPoint x: 761, startPoint y: 524, endPoint x: 770, endPoint y: 525, distance: 9.1
click at [760, 526] on div "Awaiting Billing 5288 - Dextrose Bulk Code 31583 Supplied Unit 1SD - SAB Rossly…" at bounding box center [790, 452] width 269 height 204
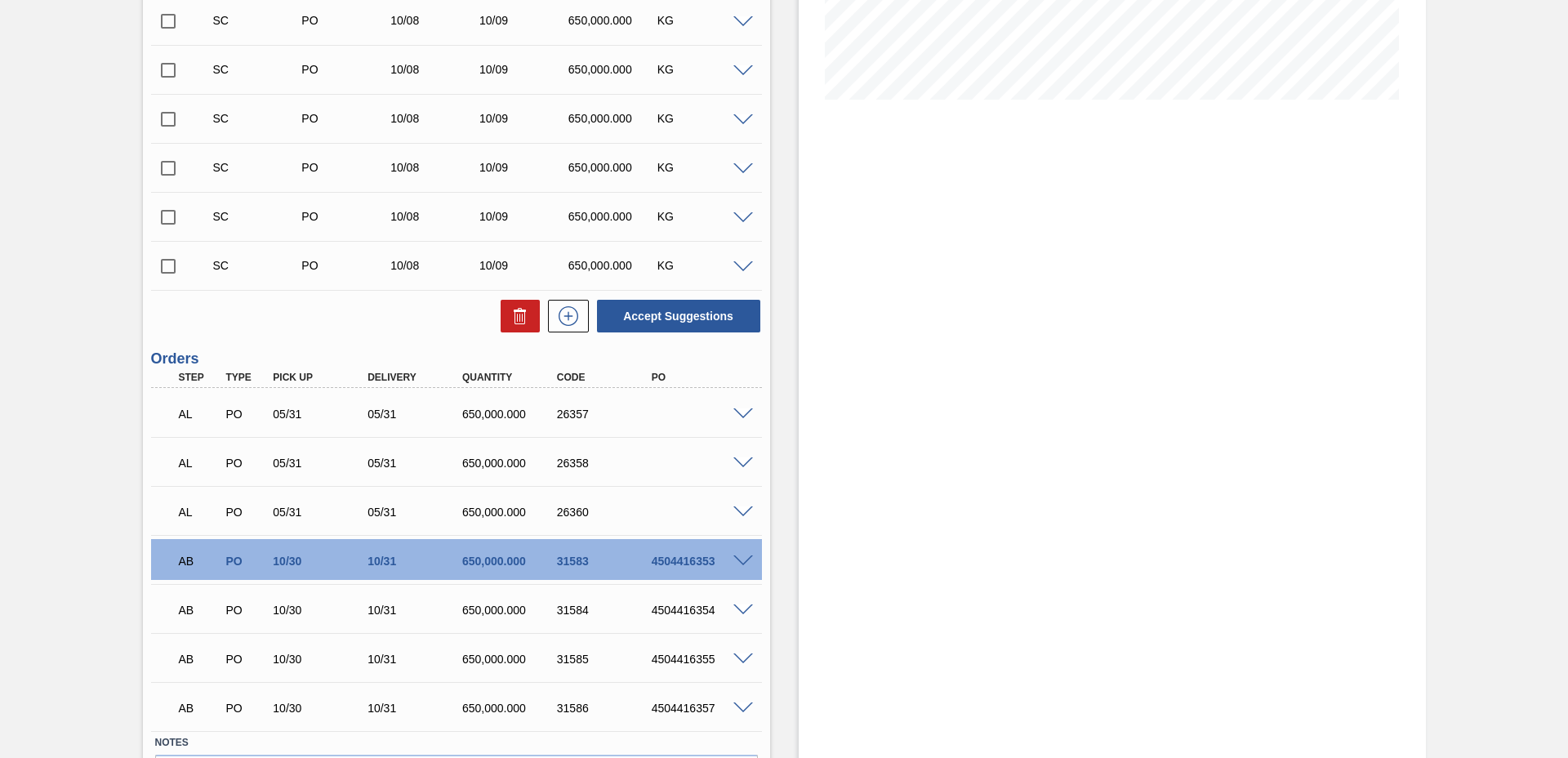
scroll to position [409, 0]
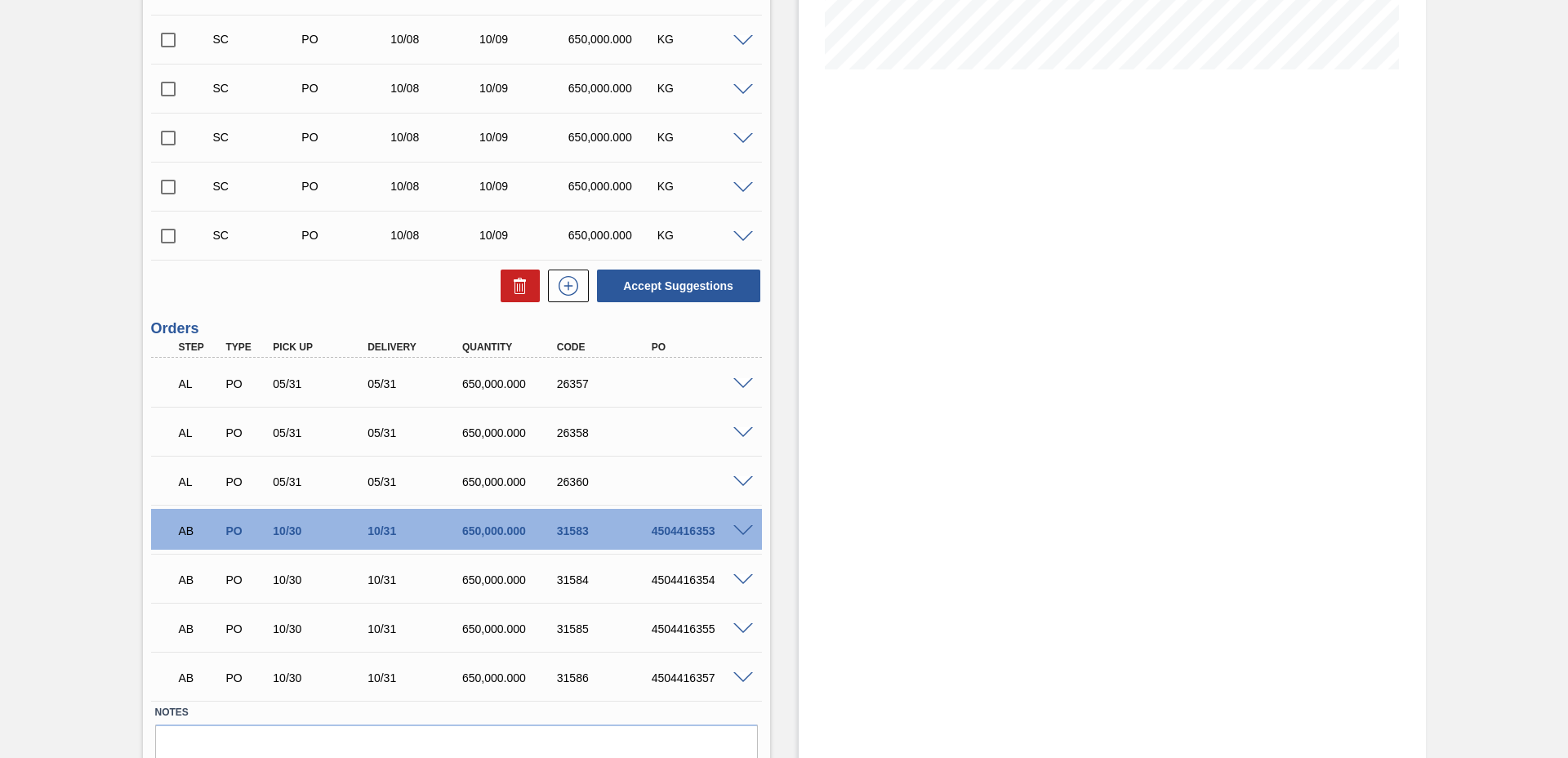
click at [751, 533] on span at bounding box center [744, 532] width 20 height 12
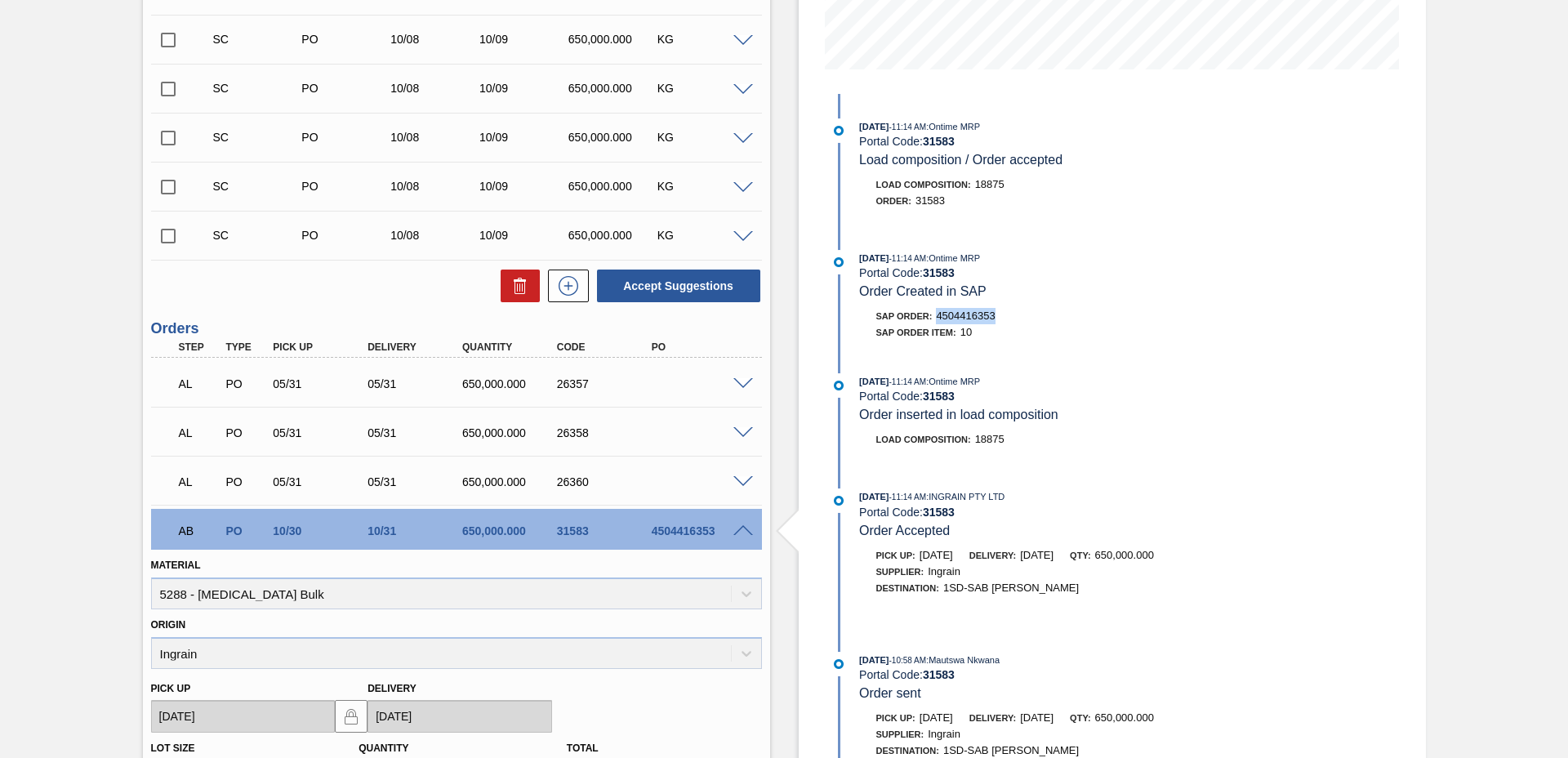
drag, startPoint x: 937, startPoint y: 313, endPoint x: 994, endPoint y: 314, distance: 57.0
click at [994, 314] on span "4504416353" at bounding box center [965, 315] width 59 height 12
copy span "4504416353"
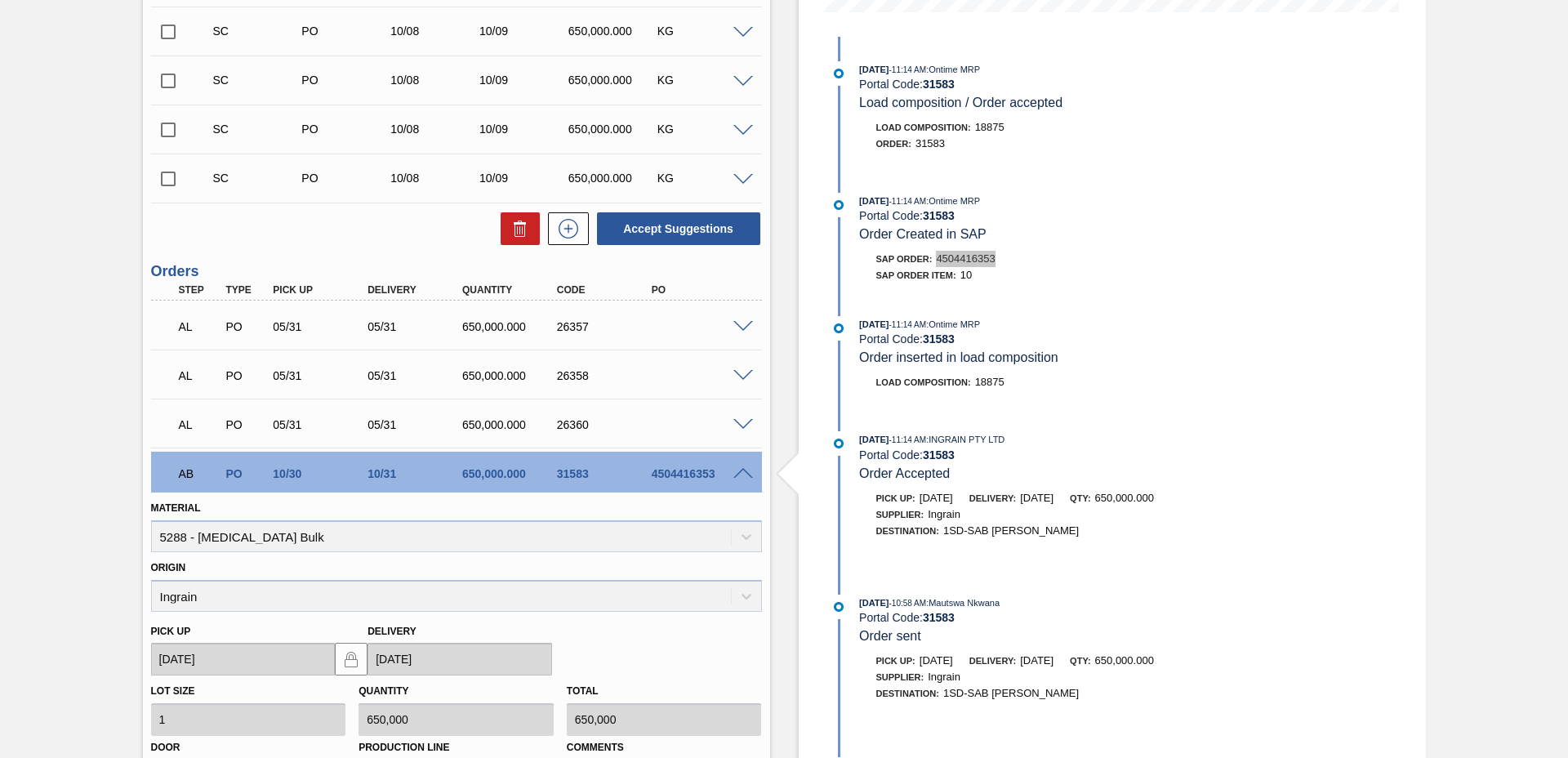
scroll to position [612, 0]
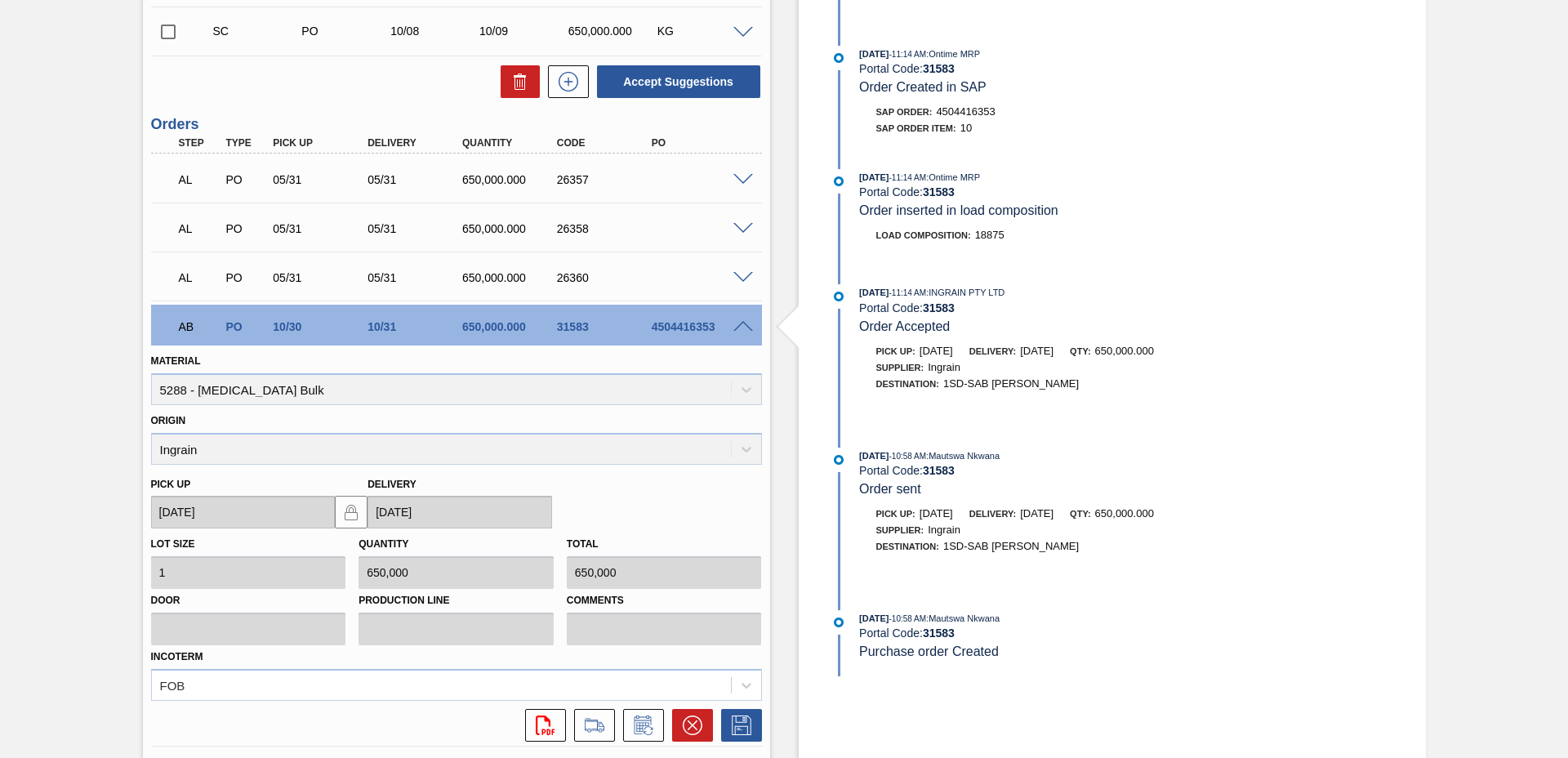
click at [749, 326] on span at bounding box center [744, 327] width 20 height 12
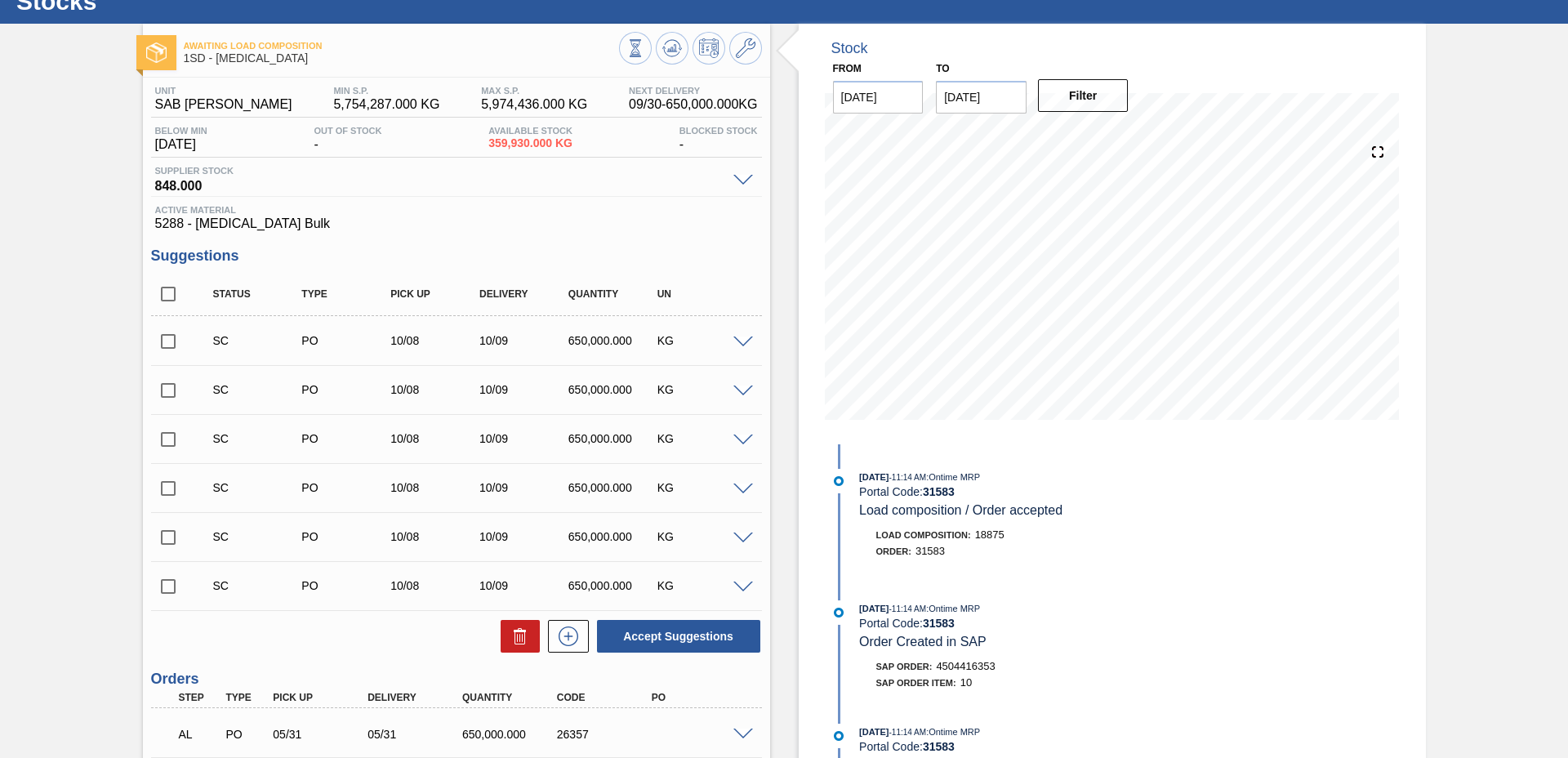
scroll to position [0, 0]
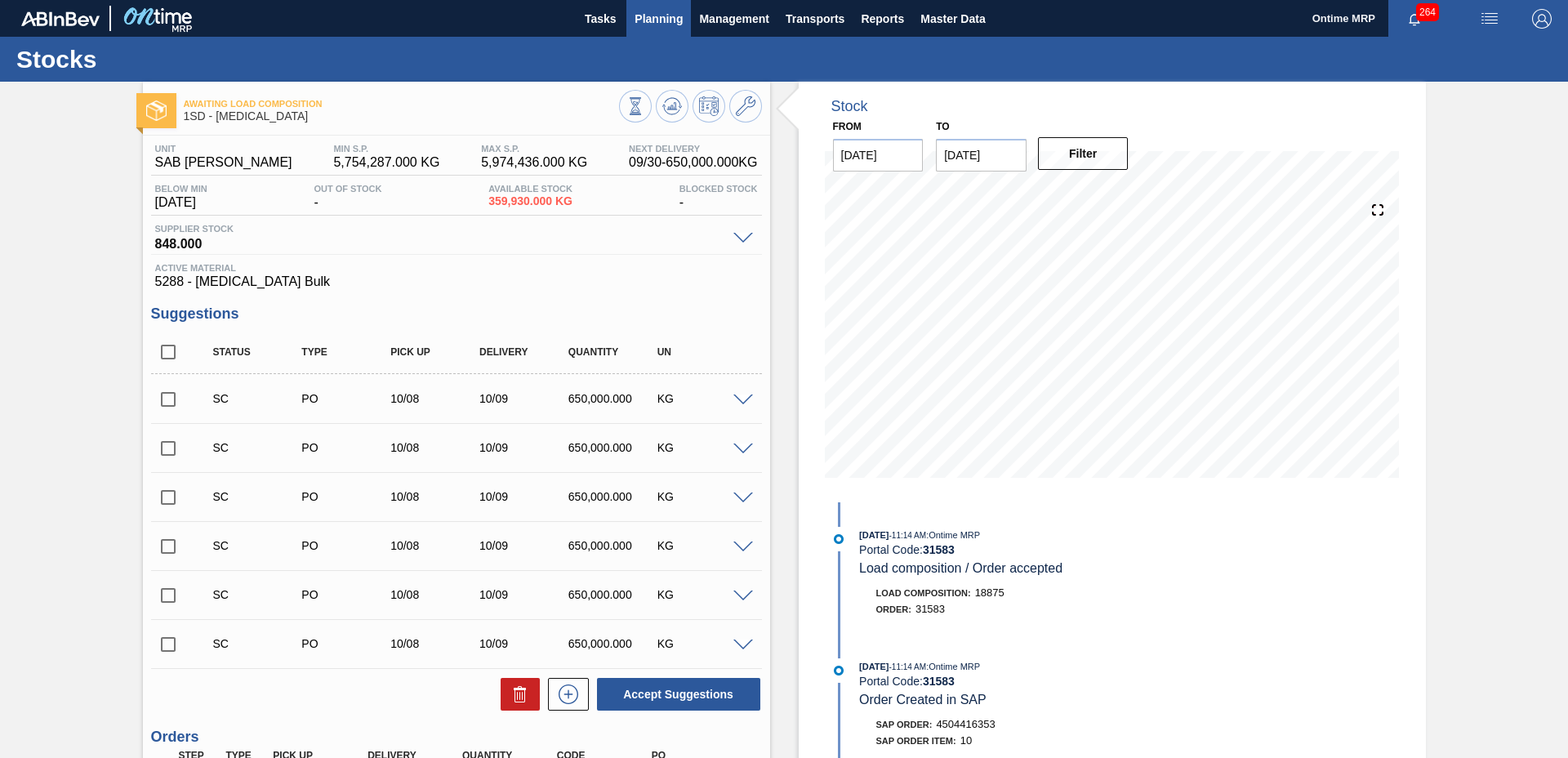
click at [668, 25] on span "Planning" at bounding box center [659, 19] width 48 height 20
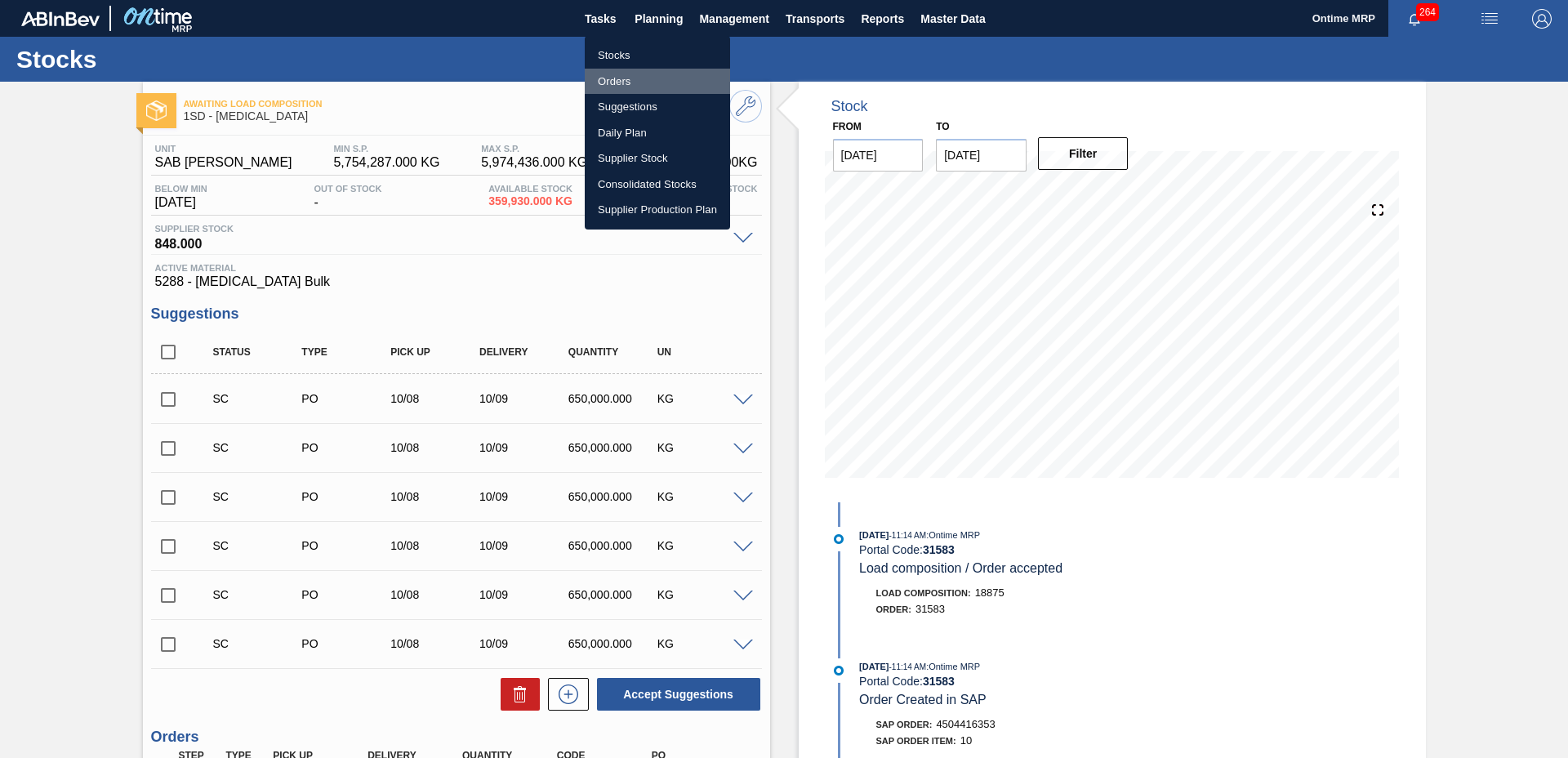
click at [631, 85] on li "Orders" at bounding box center [658, 82] width 146 height 26
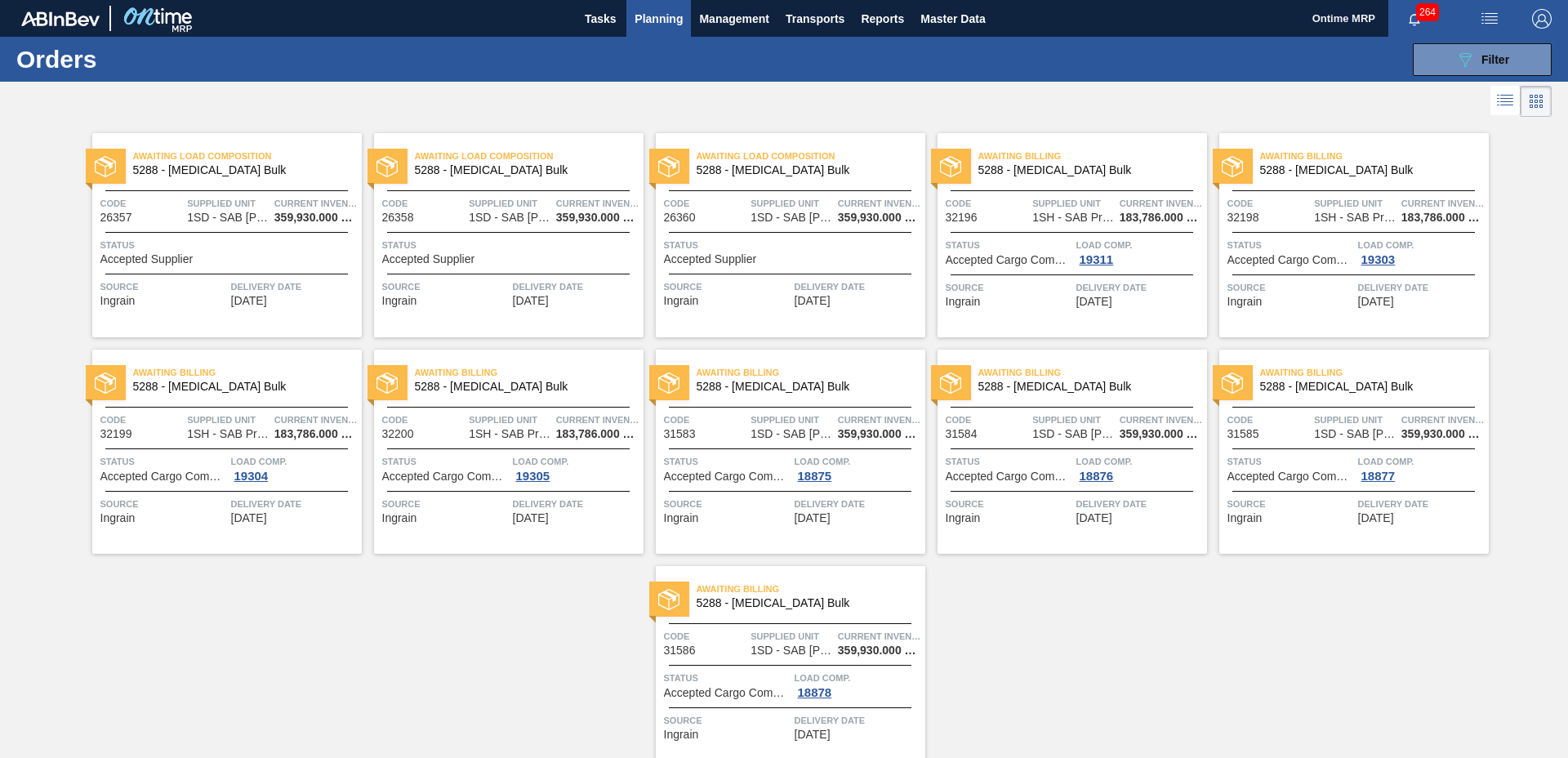
drag, startPoint x: 1446, startPoint y: 62, endPoint x: 1447, endPoint y: 180, distance: 118.0
click at [1447, 62] on button "089F7B8B-B2A5-4AFE-B5C0-19BA573D28AC Filter" at bounding box center [1481, 59] width 139 height 33
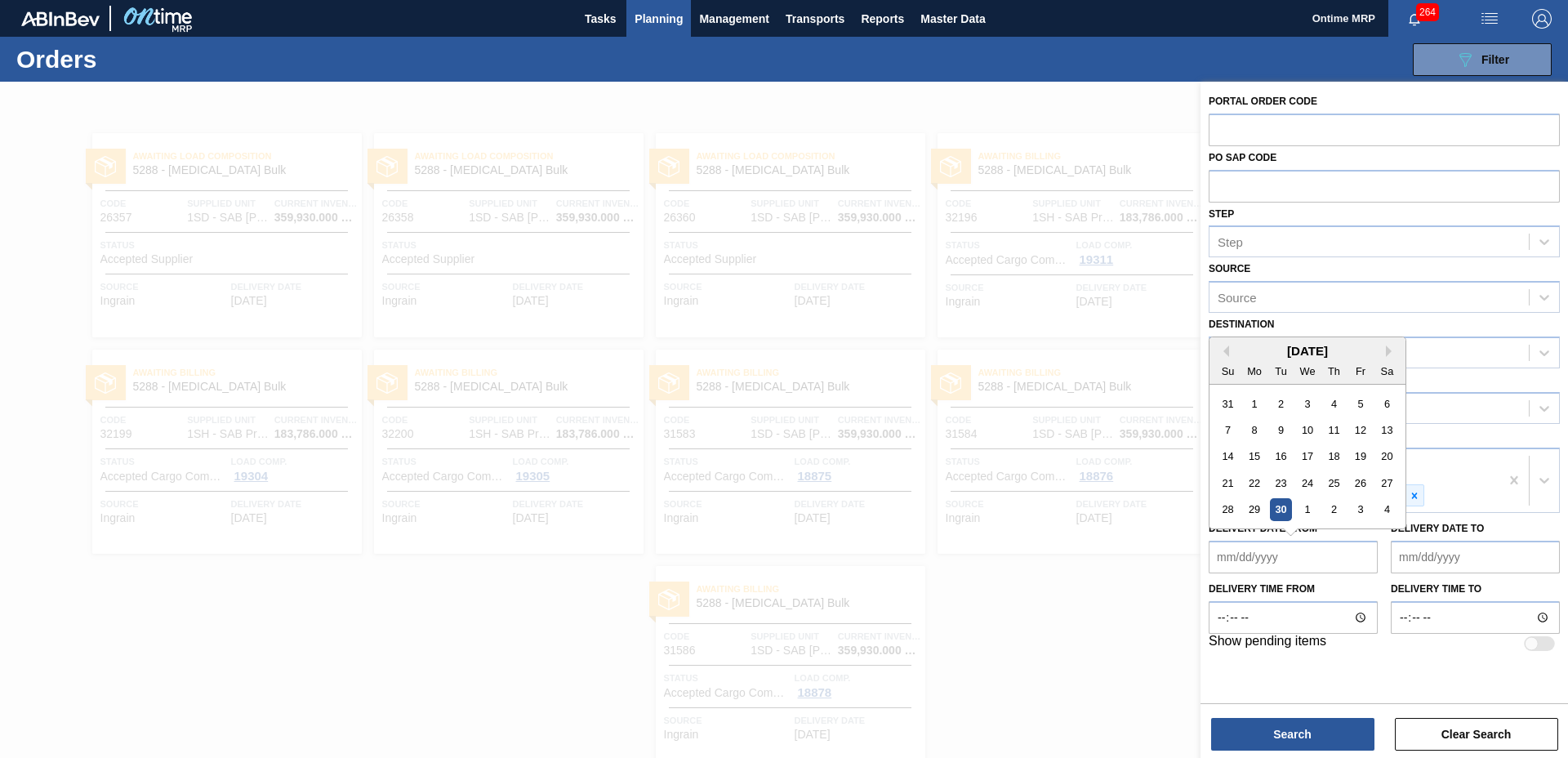
click at [1330, 560] on from "Delivery Date from" at bounding box center [1293, 557] width 169 height 33
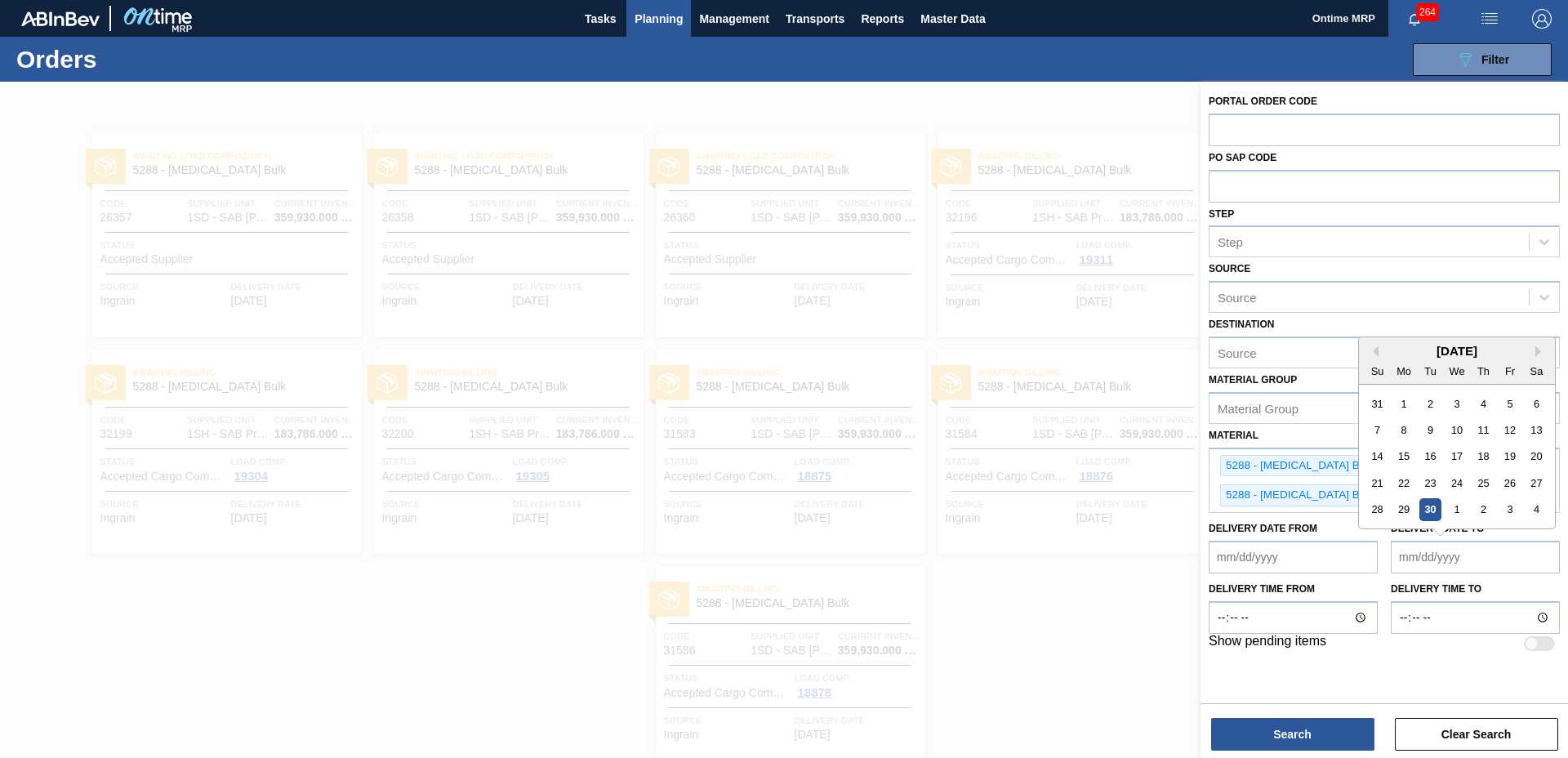
click at [1457, 557] on to "Delivery Date to" at bounding box center [1475, 557] width 169 height 33
click at [1486, 482] on div "25" at bounding box center [1483, 483] width 22 height 22
type to "09/25/2025"
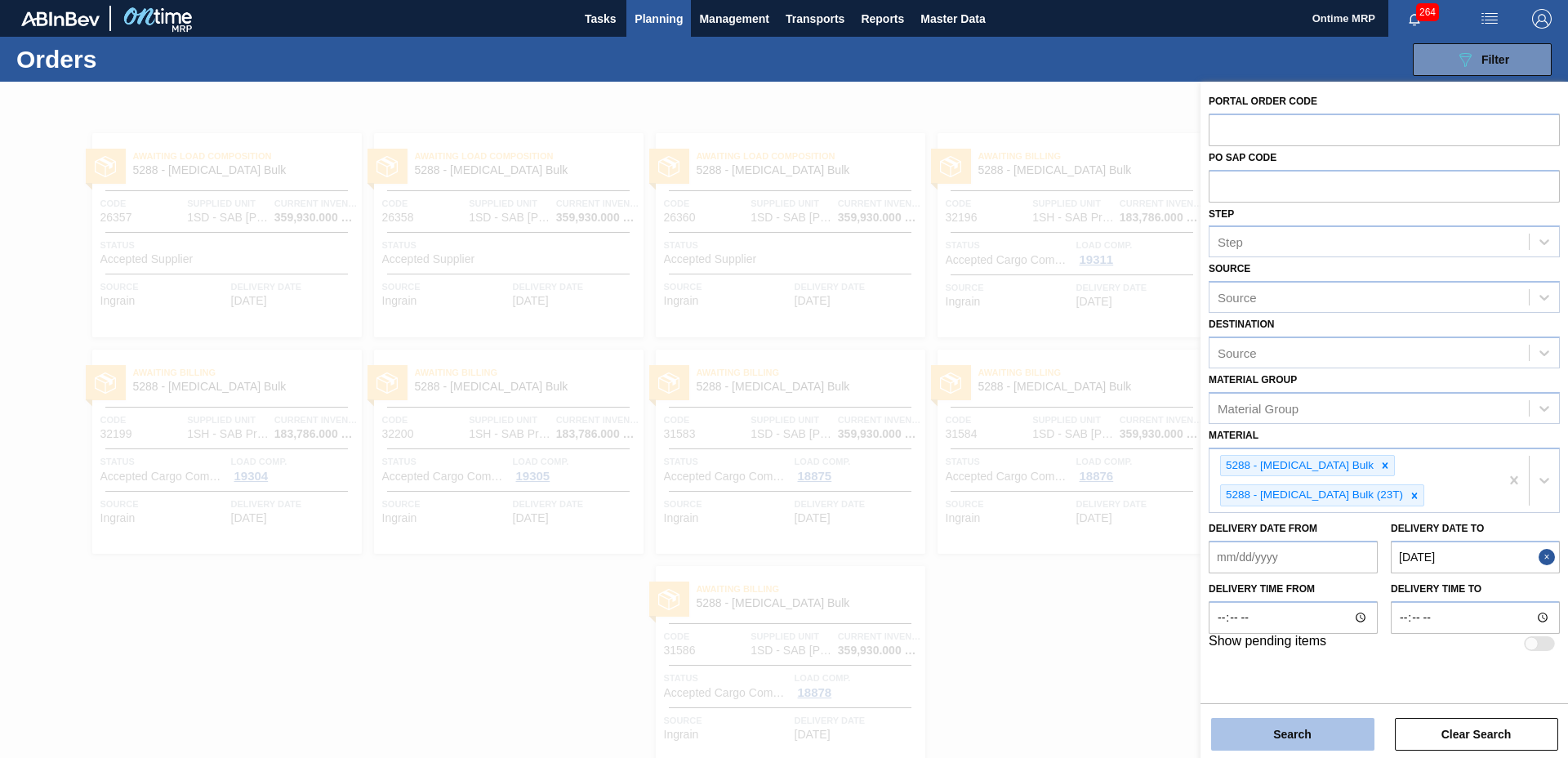
click at [1322, 734] on button "Search" at bounding box center [1293, 734] width 163 height 33
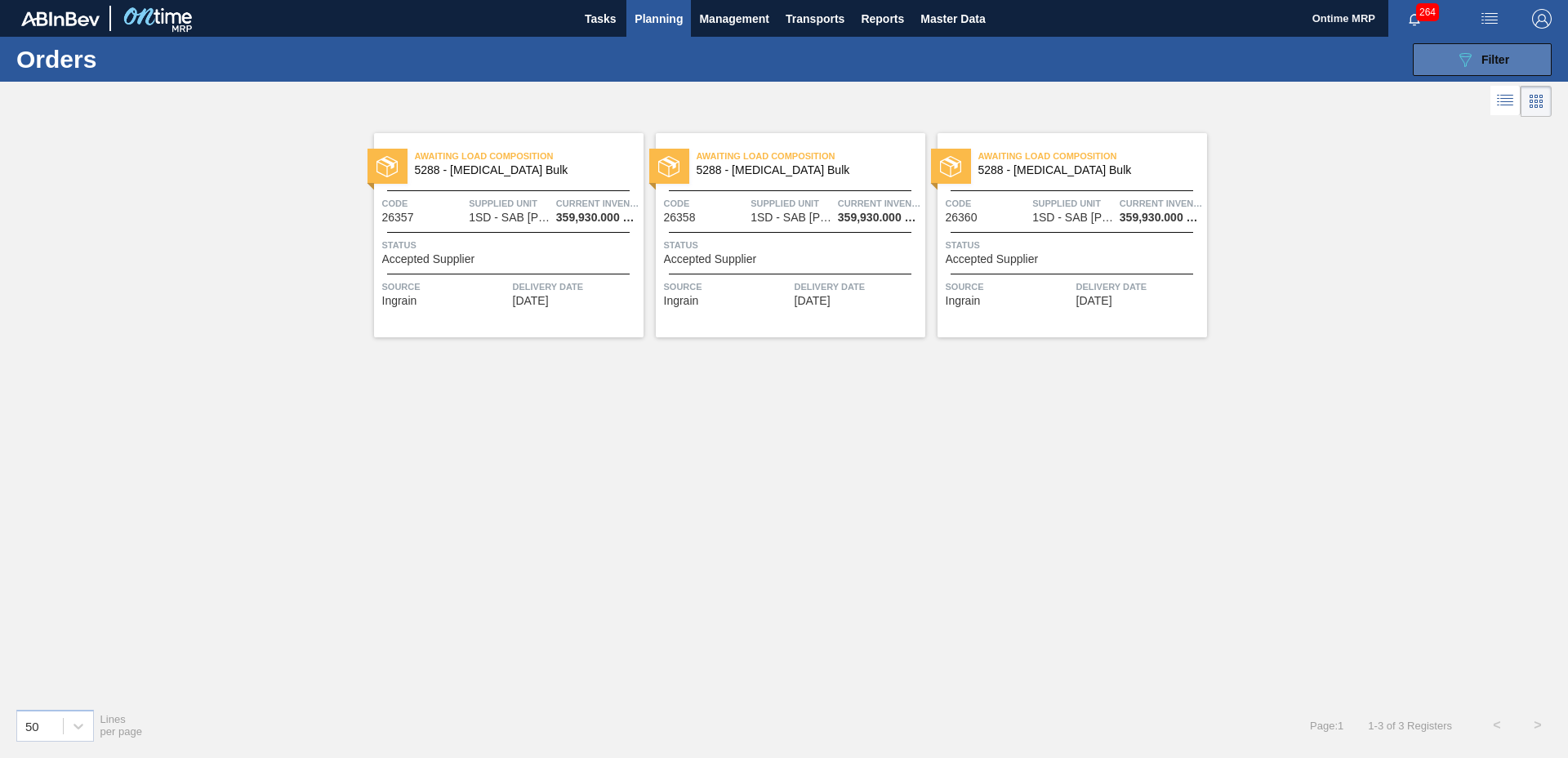
click at [1443, 59] on button "089F7B8B-B2A5-4AFE-B5C0-19BA573D28AC Filter" at bounding box center [1481, 59] width 139 height 33
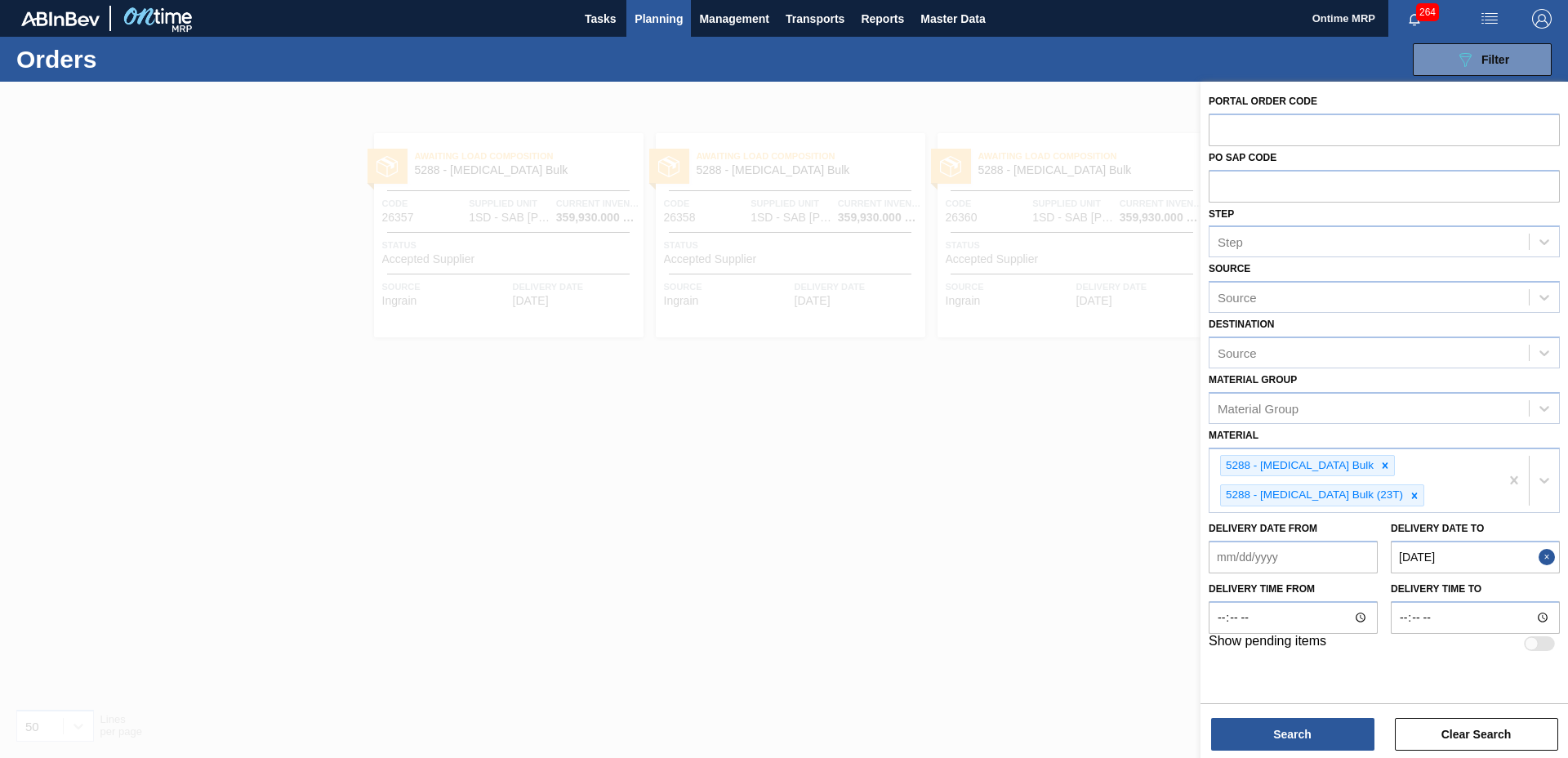
click at [1542, 556] on button "Close" at bounding box center [1548, 557] width 21 height 33
